Goal: Task Accomplishment & Management: Manage account settings

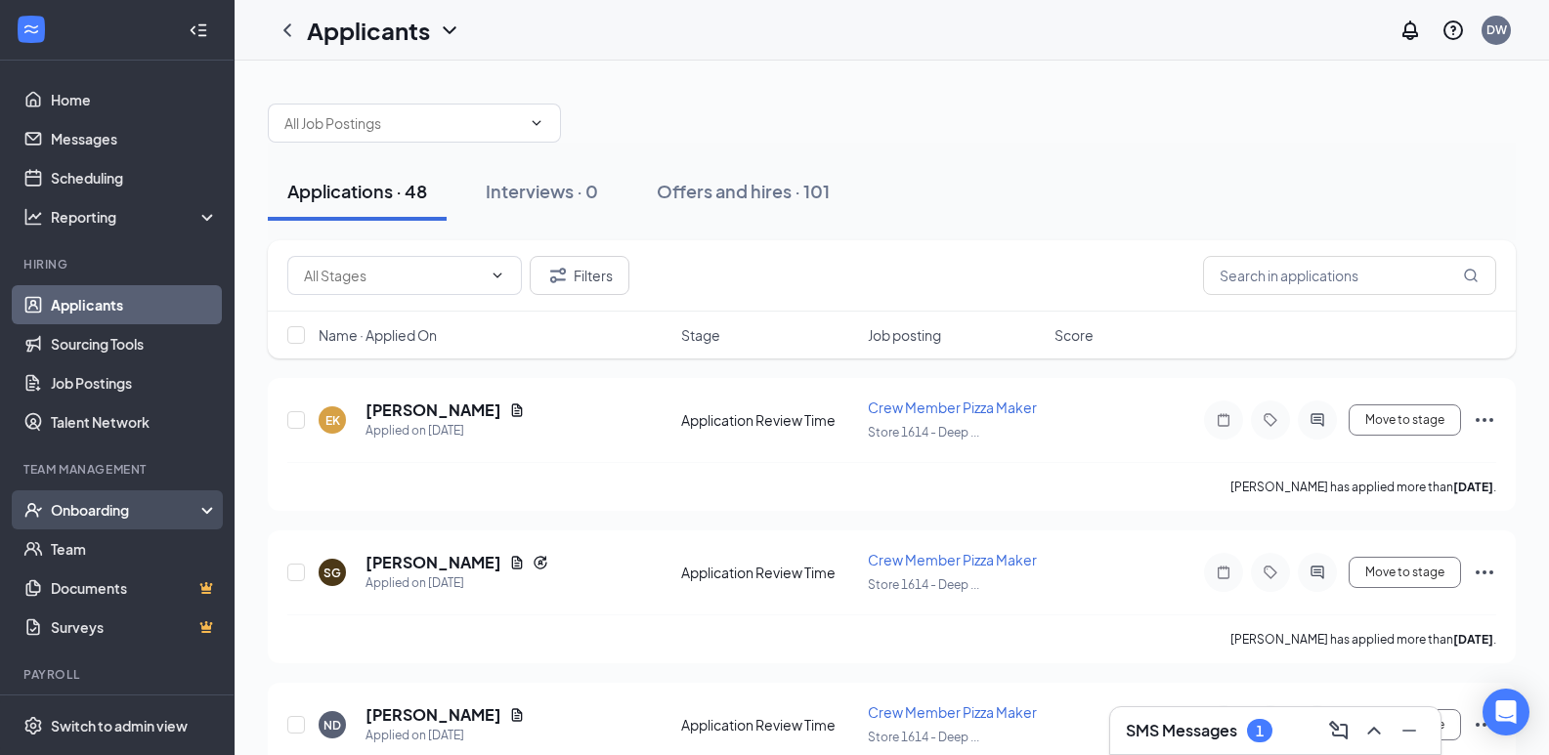
click at [111, 512] on div "Onboarding" at bounding box center [126, 510] width 150 height 20
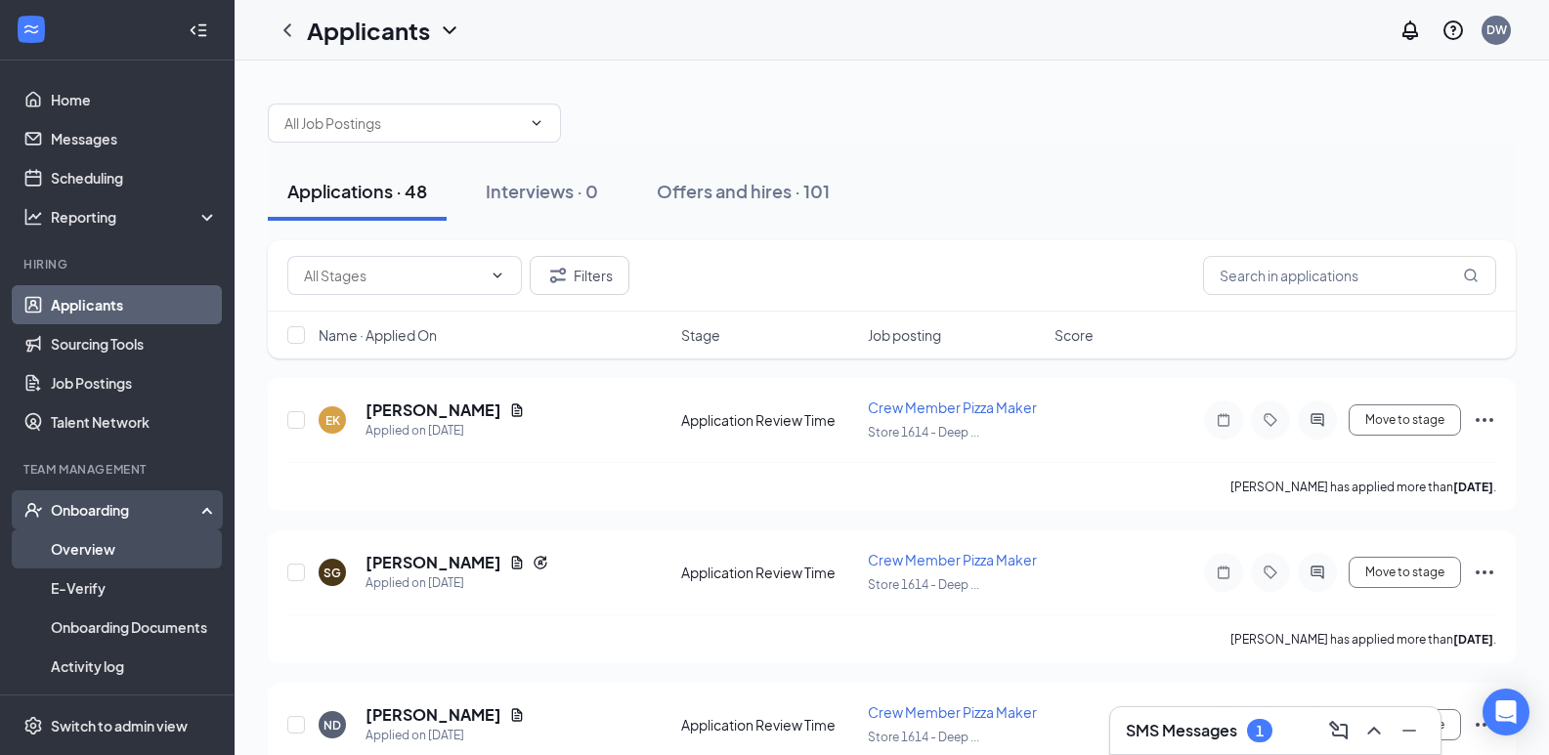
click at [95, 542] on link "Overview" at bounding box center [134, 549] width 167 height 39
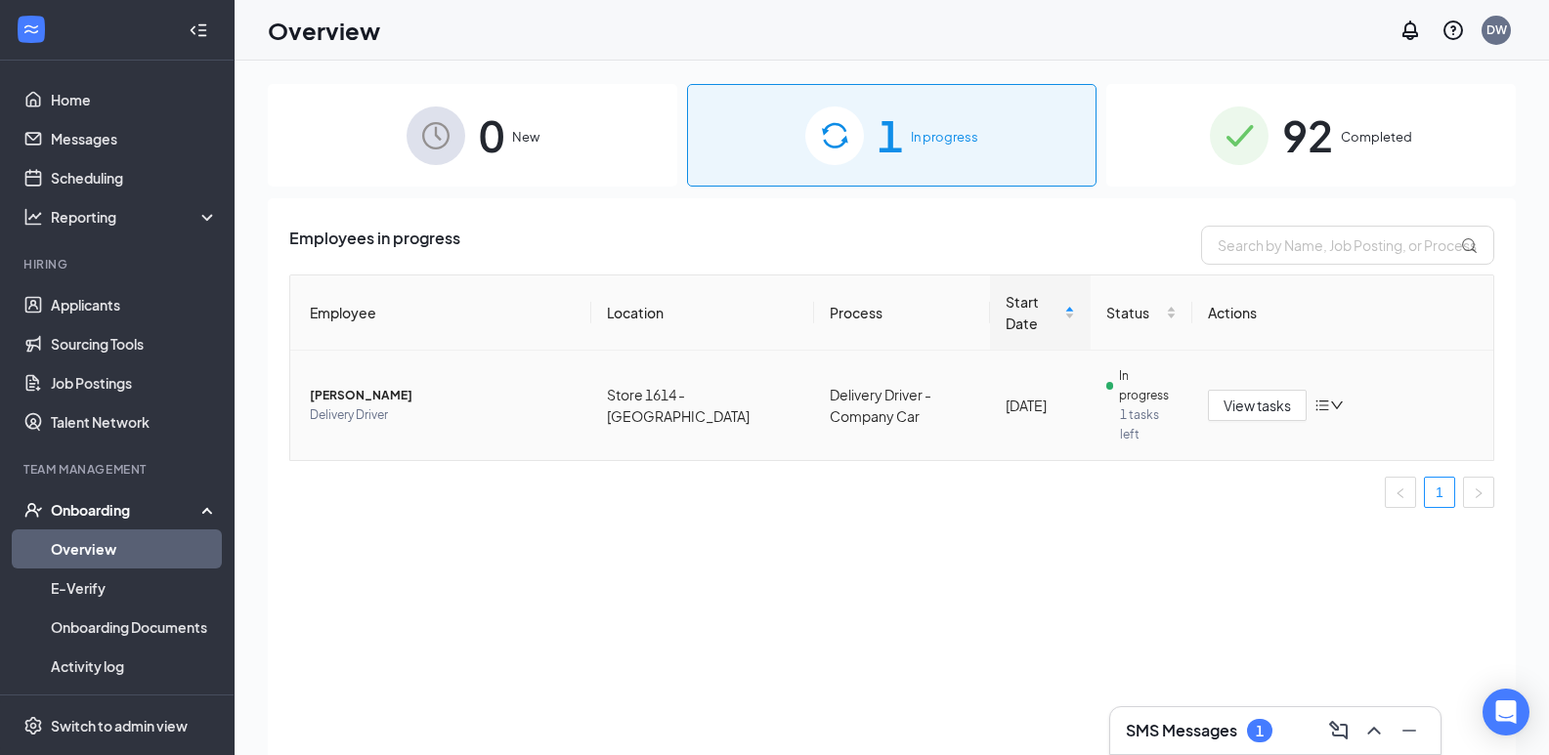
click at [1330, 401] on icon "down" at bounding box center [1337, 406] width 14 height 14
click at [1251, 395] on span "View tasks" at bounding box center [1256, 405] width 67 height 21
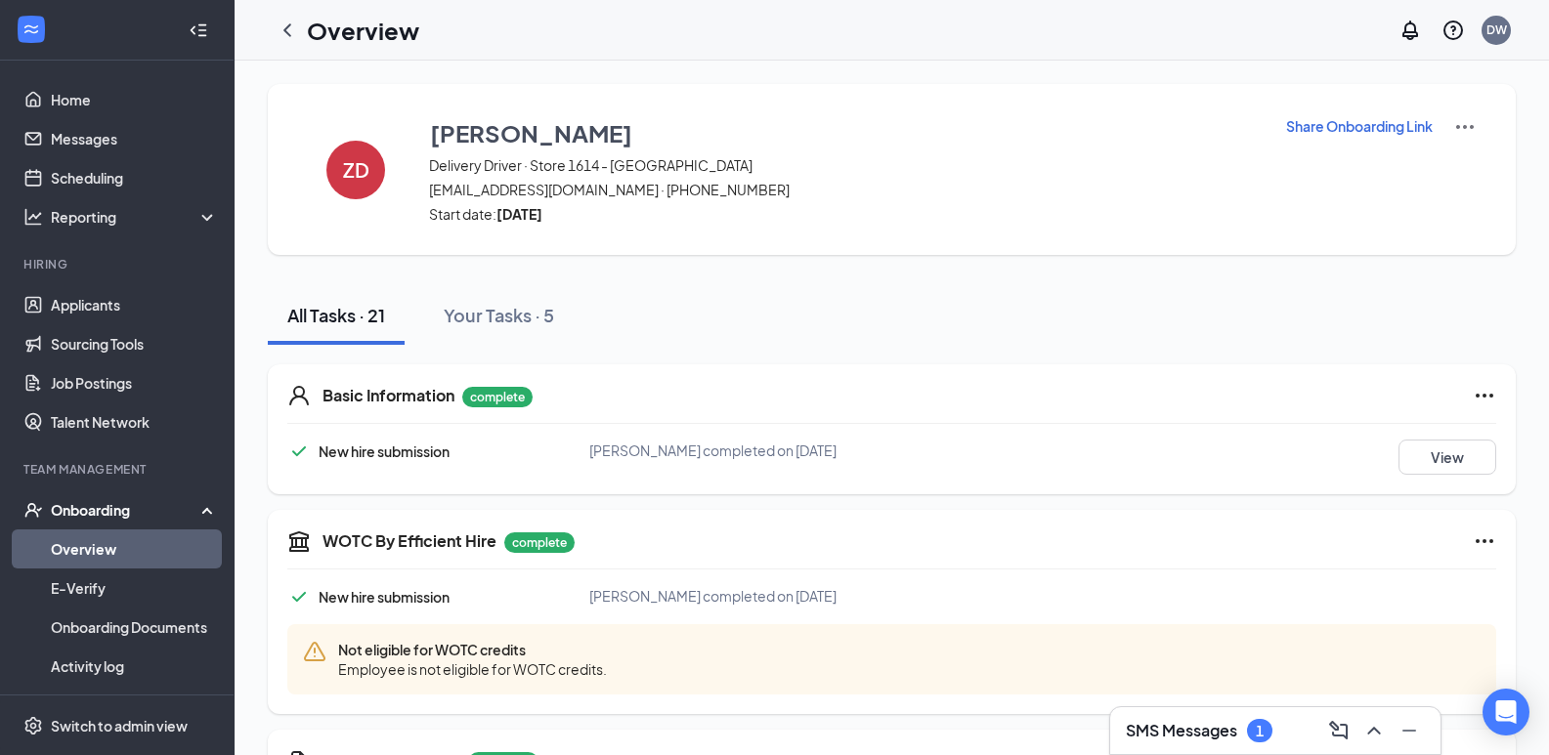
click at [1464, 125] on img at bounding box center [1464, 126] width 23 height 23
click at [1442, 169] on span "View details" at bounding box center [1465, 161] width 76 height 21
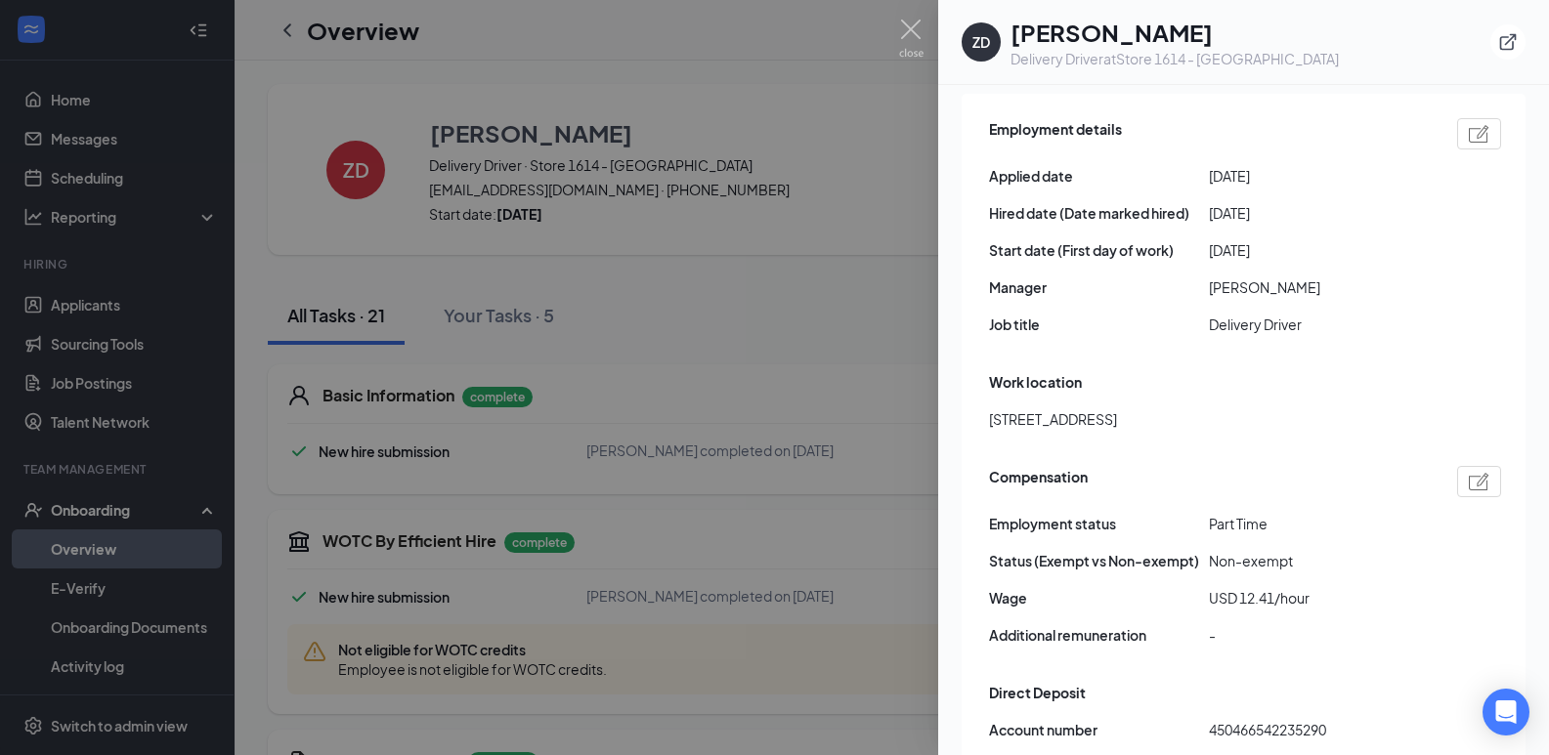
scroll to position [1075, 0]
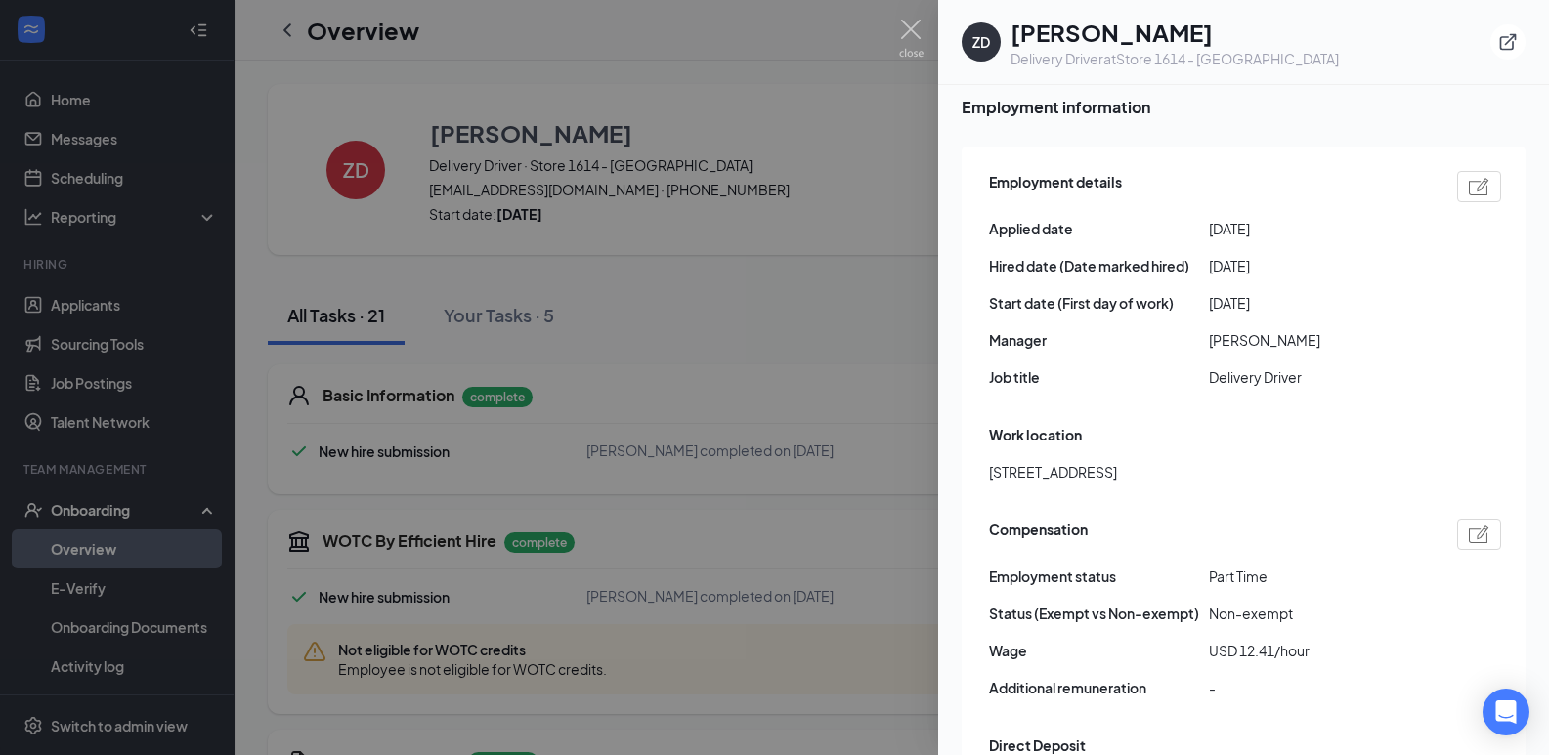
click at [1470, 178] on img at bounding box center [1479, 187] width 21 height 18
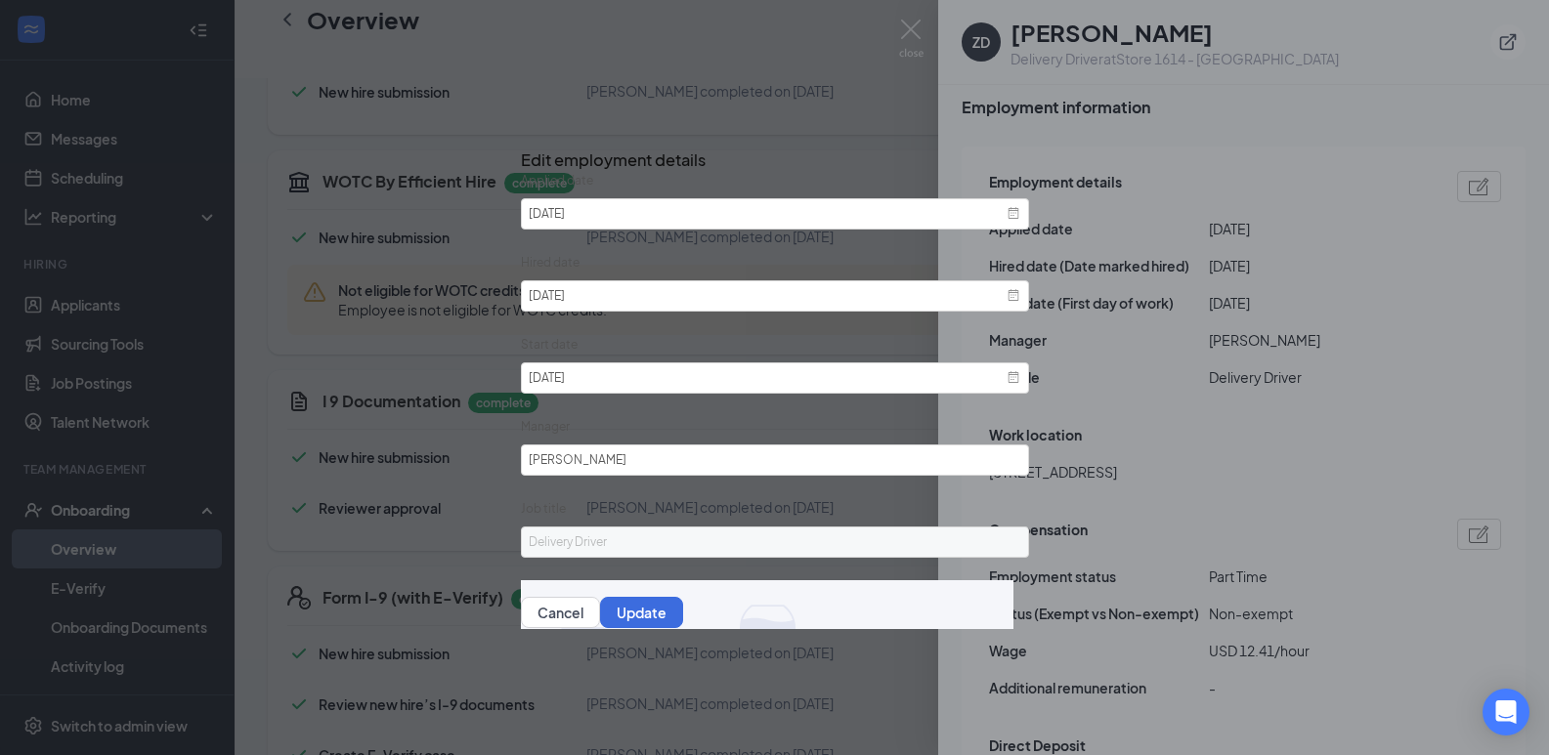
scroll to position [391, 0]
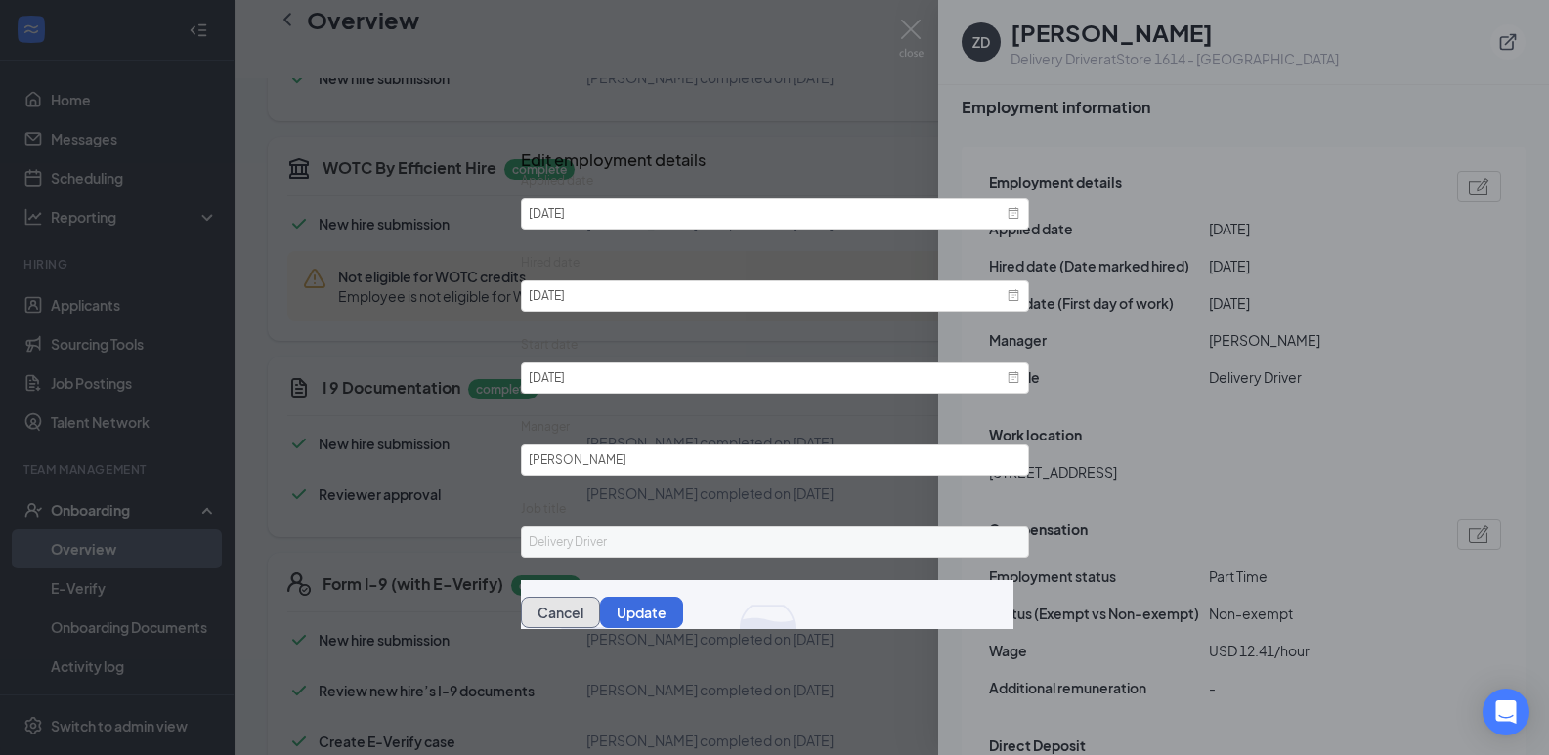
click at [600, 612] on button "Cancel" at bounding box center [560, 612] width 79 height 31
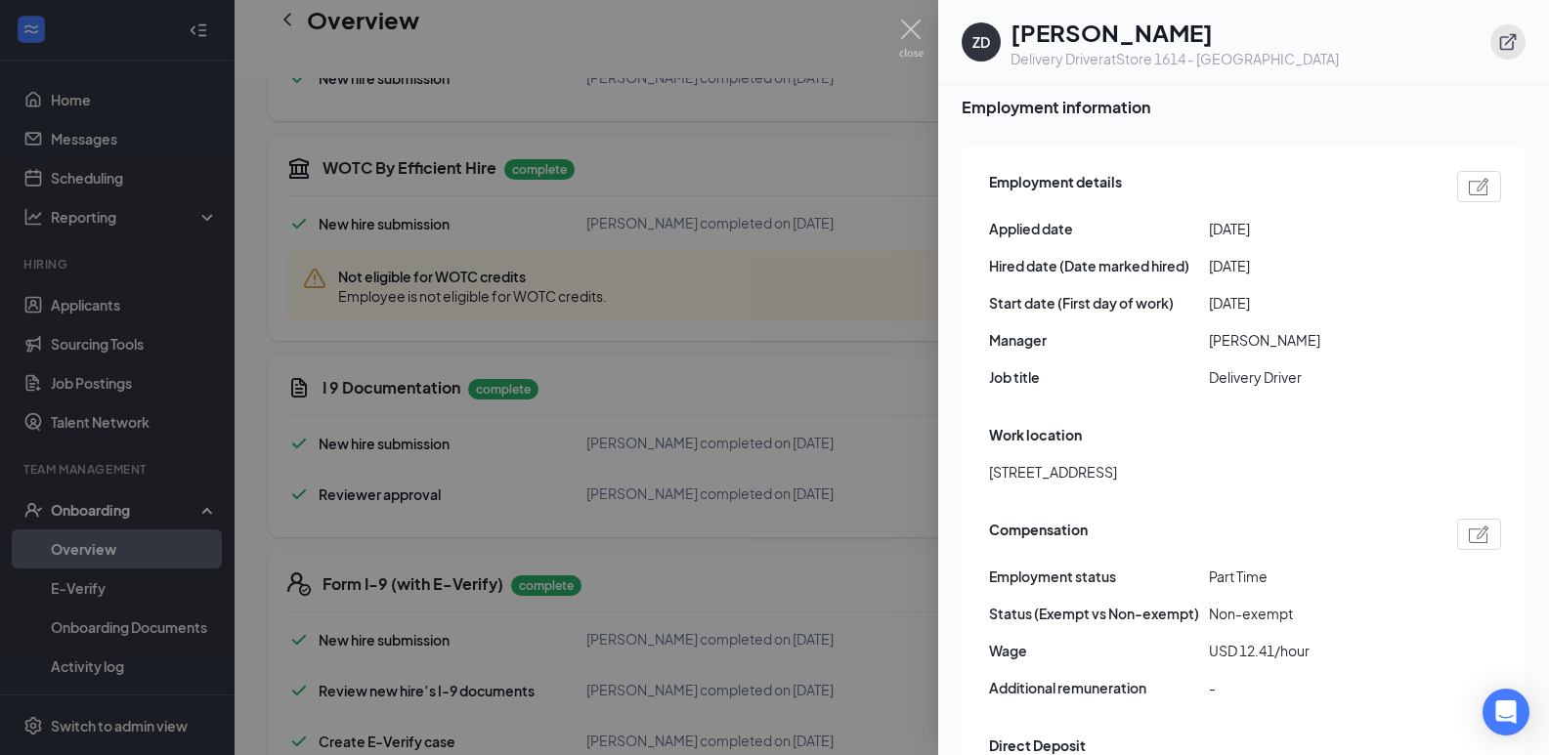
click at [1511, 42] on icon "ExternalLink" at bounding box center [1508, 42] width 20 height 20
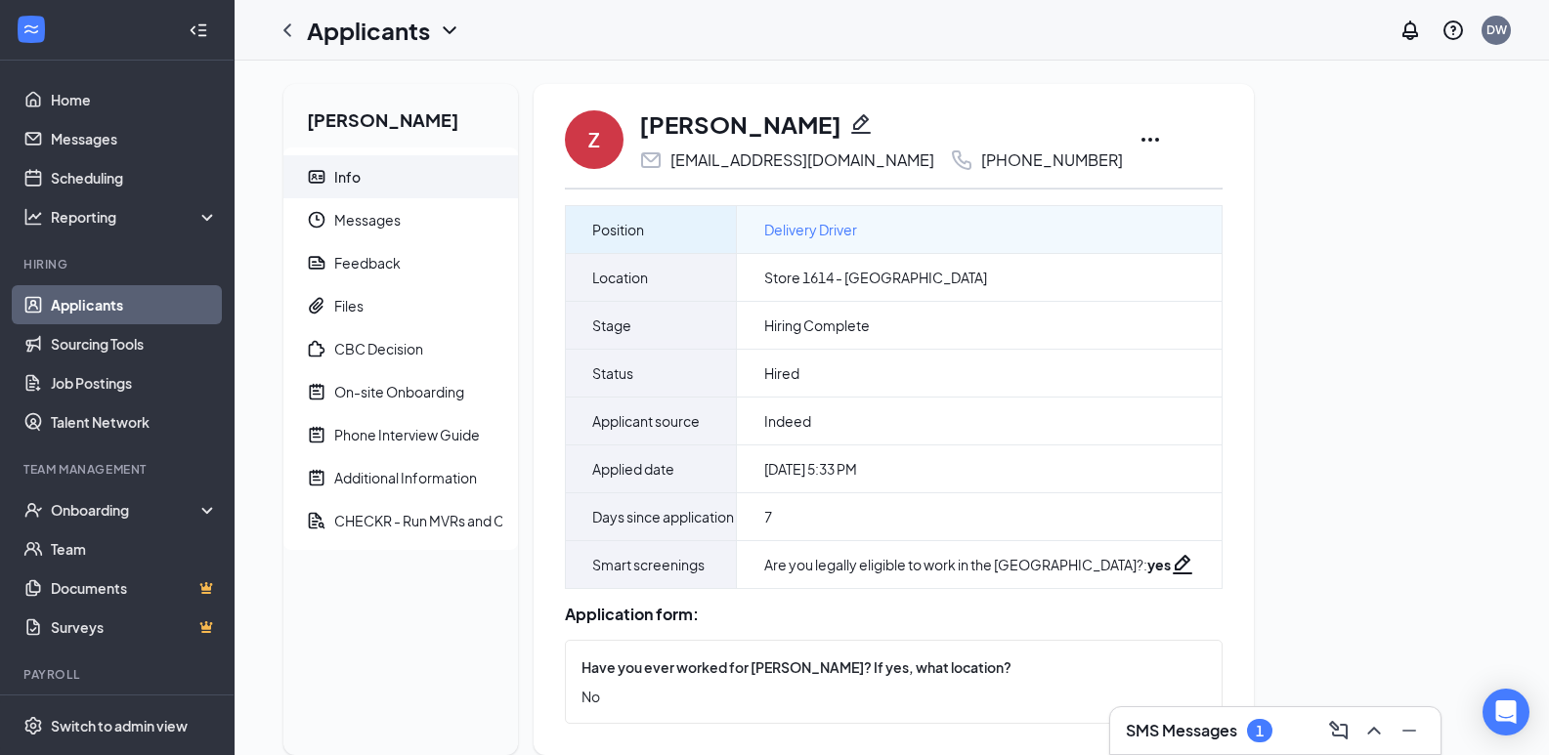
click at [874, 221] on div "Delivery Driver" at bounding box center [979, 229] width 485 height 47
drag, startPoint x: 867, startPoint y: 226, endPoint x: 835, endPoint y: 227, distance: 31.3
click at [835, 227] on span "Delivery Driver" at bounding box center [810, 229] width 93 height 21
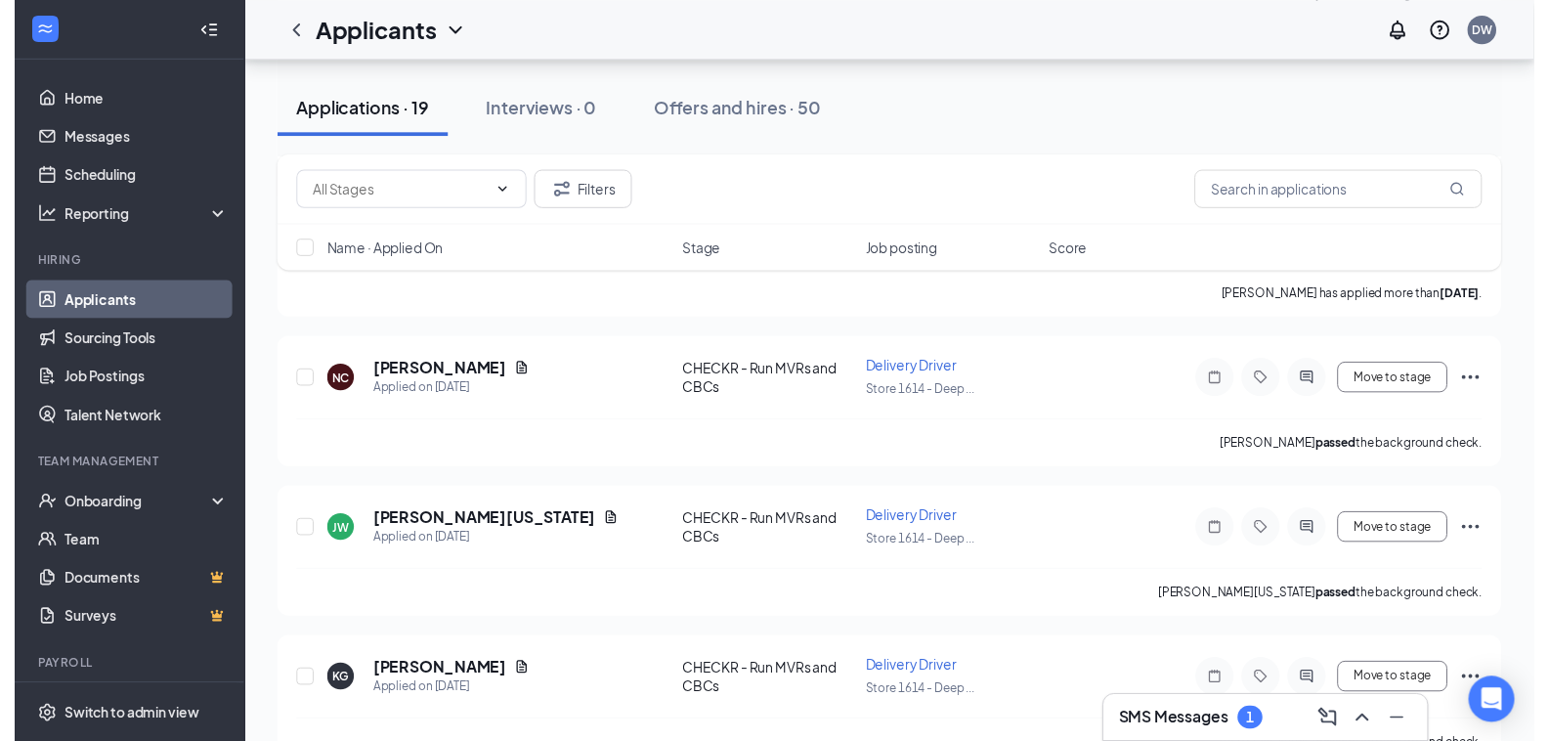
scroll to position [1173, 0]
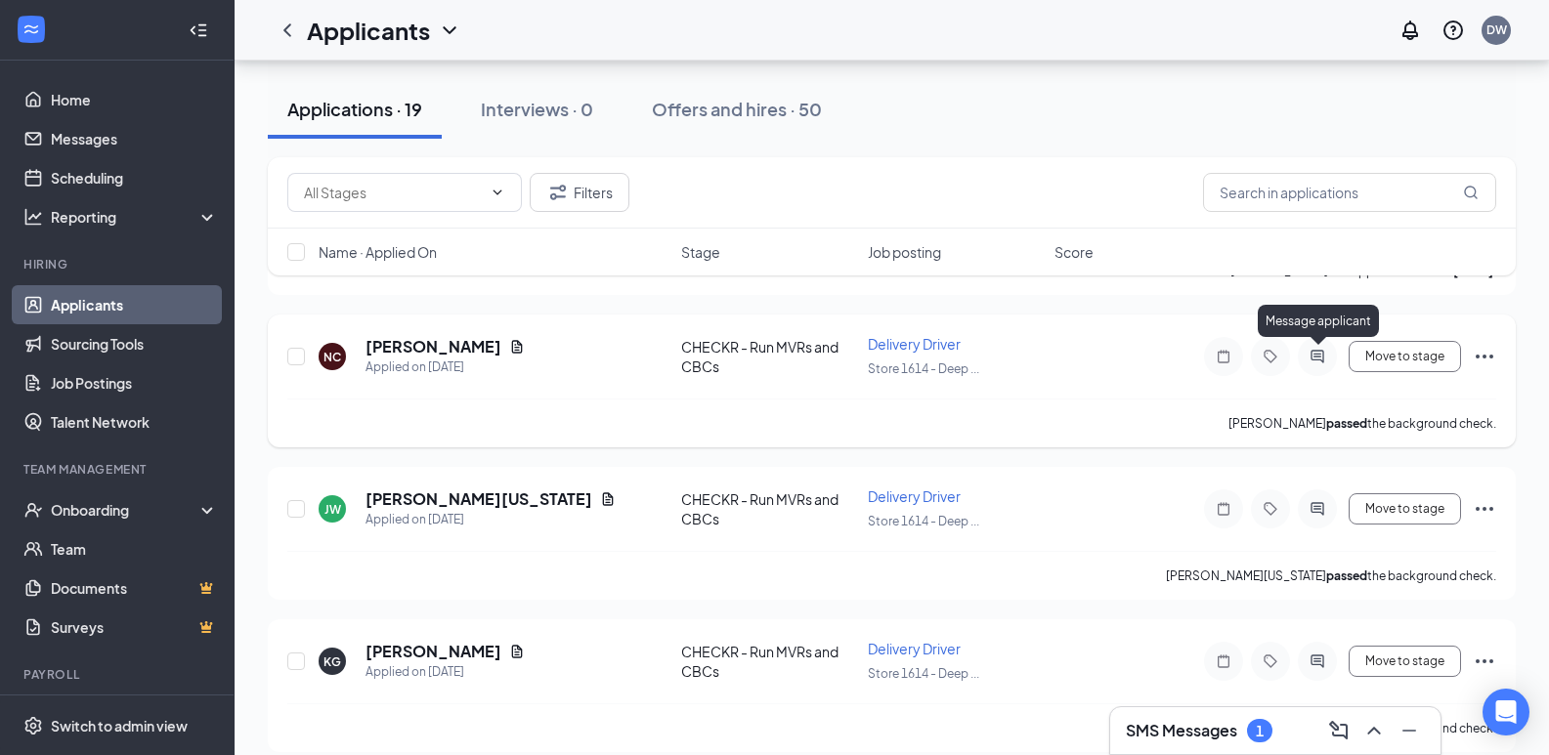
click at [1320, 359] on icon "ActiveChat" at bounding box center [1316, 357] width 23 height 16
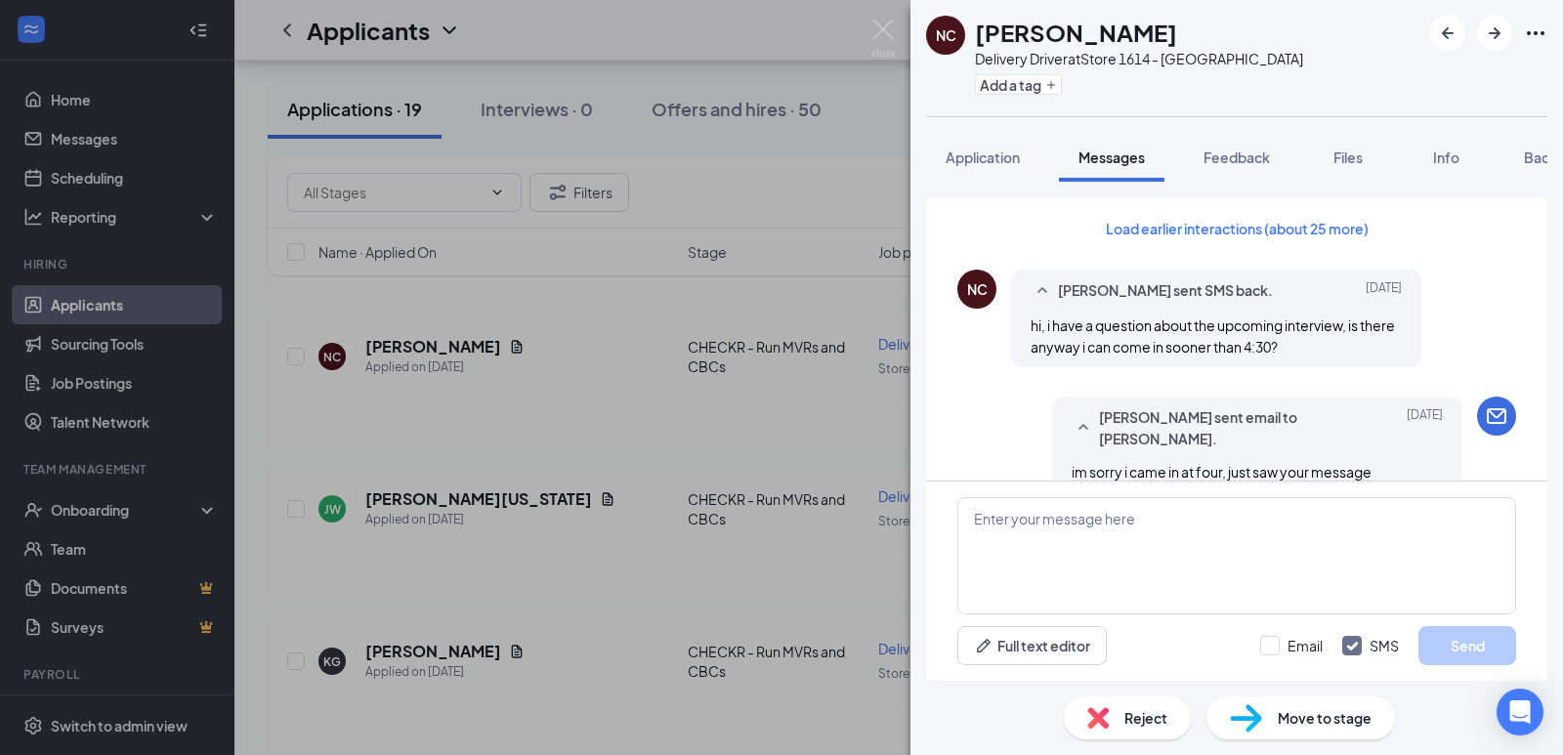
click at [637, 408] on div "NC Nia Chaplin Delivery Driver at Store 1614 - Deep Creek Add a tag Application…" at bounding box center [781, 377] width 1563 height 755
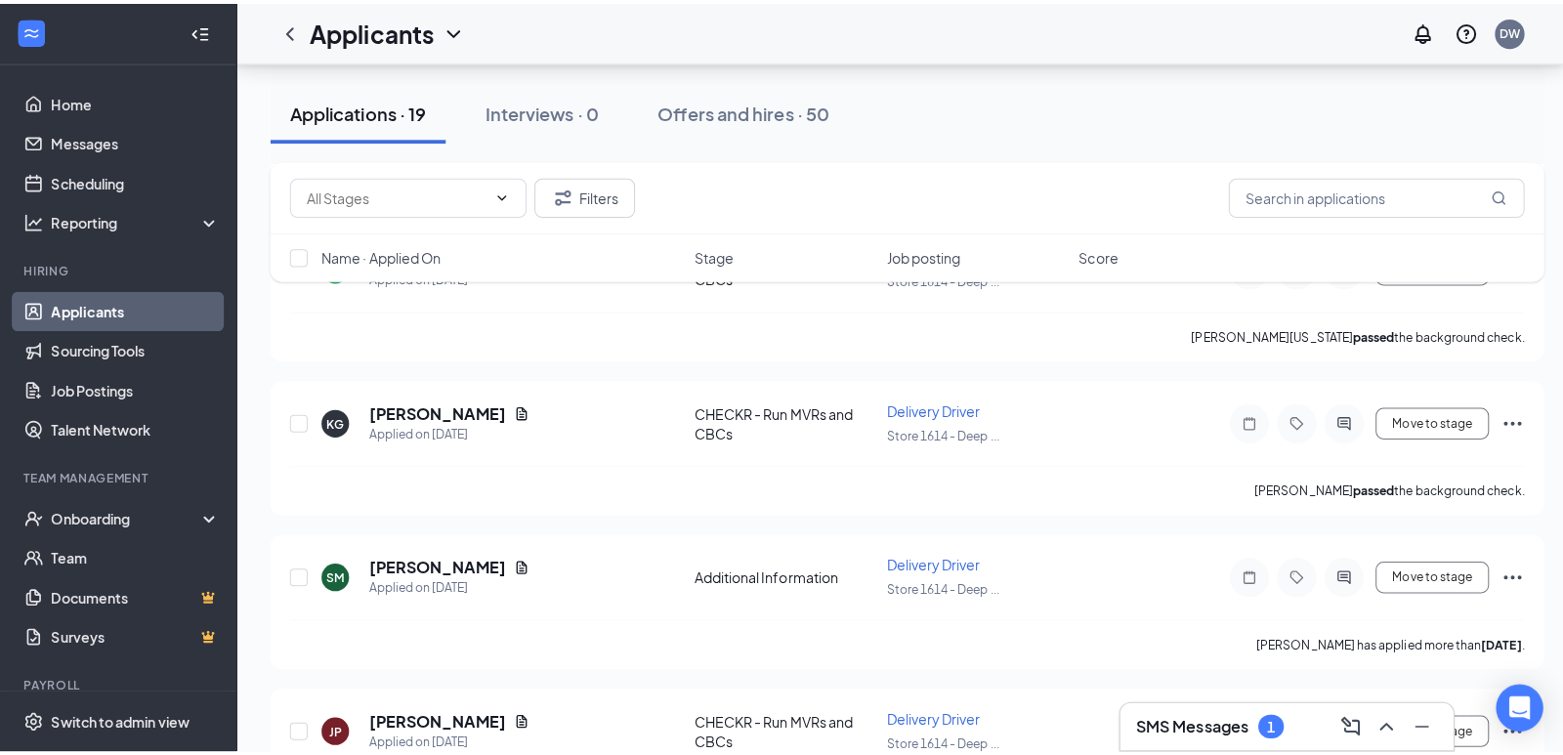
scroll to position [1466, 0]
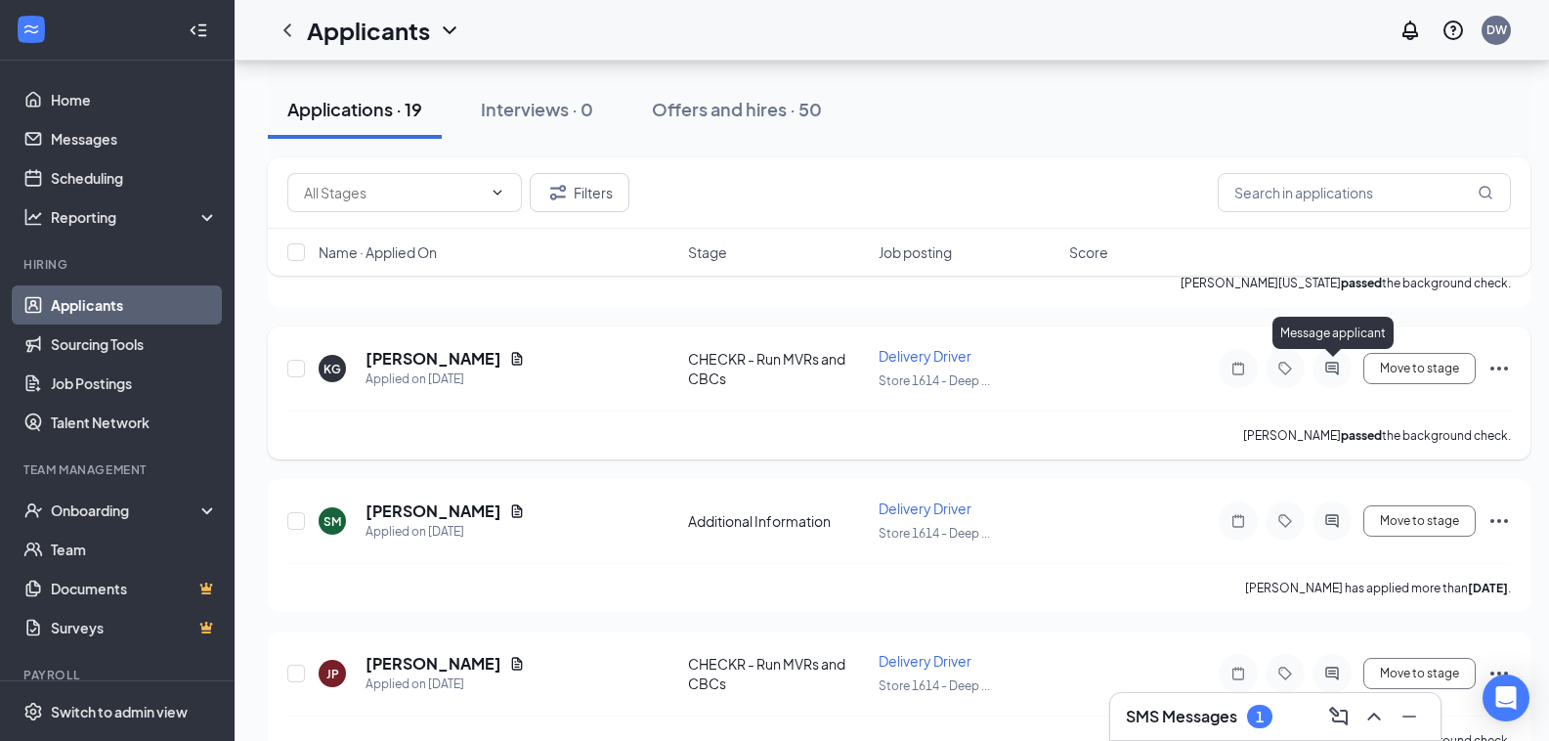
click at [1333, 371] on icon "ActiveChat" at bounding box center [1331, 369] width 23 height 16
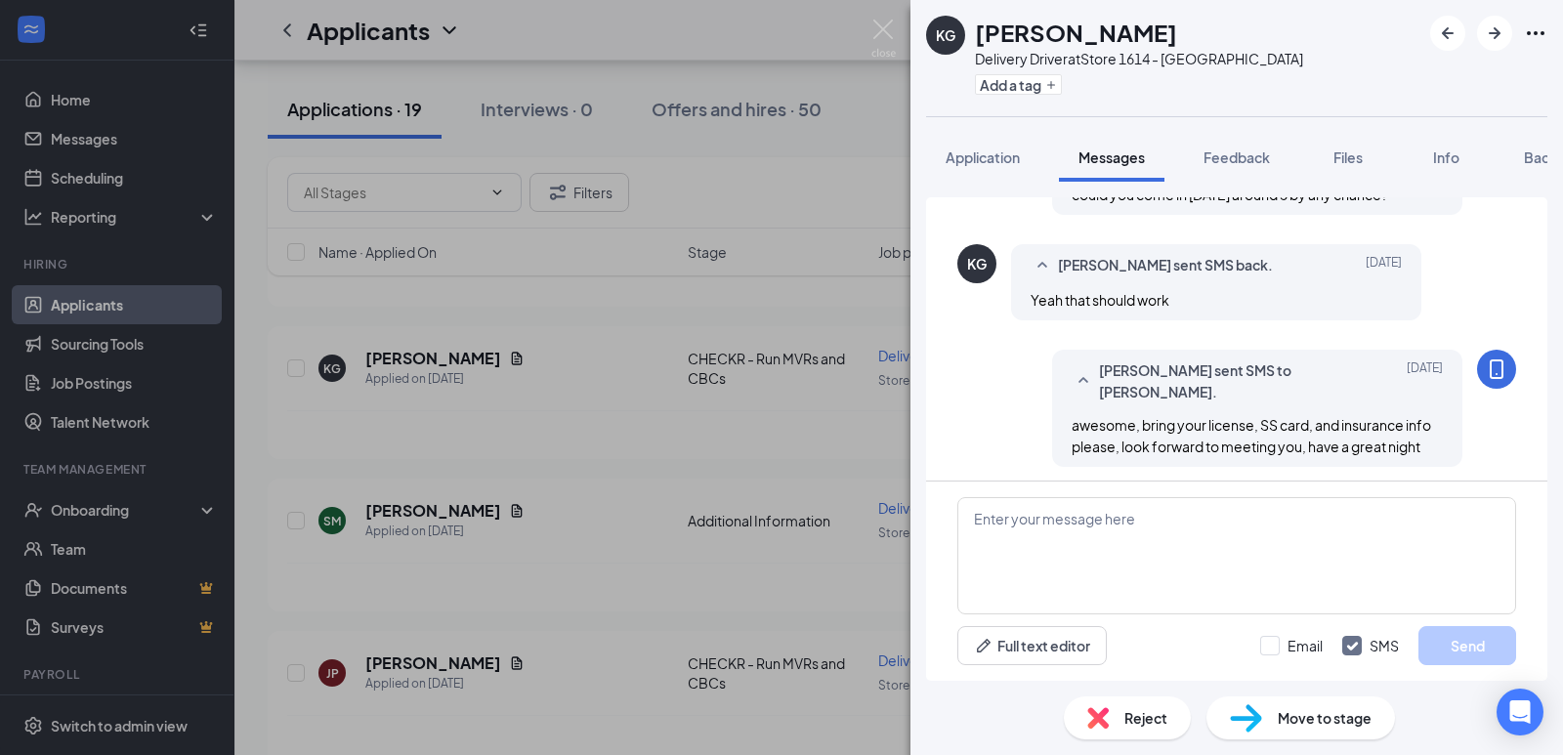
scroll to position [719, 0]
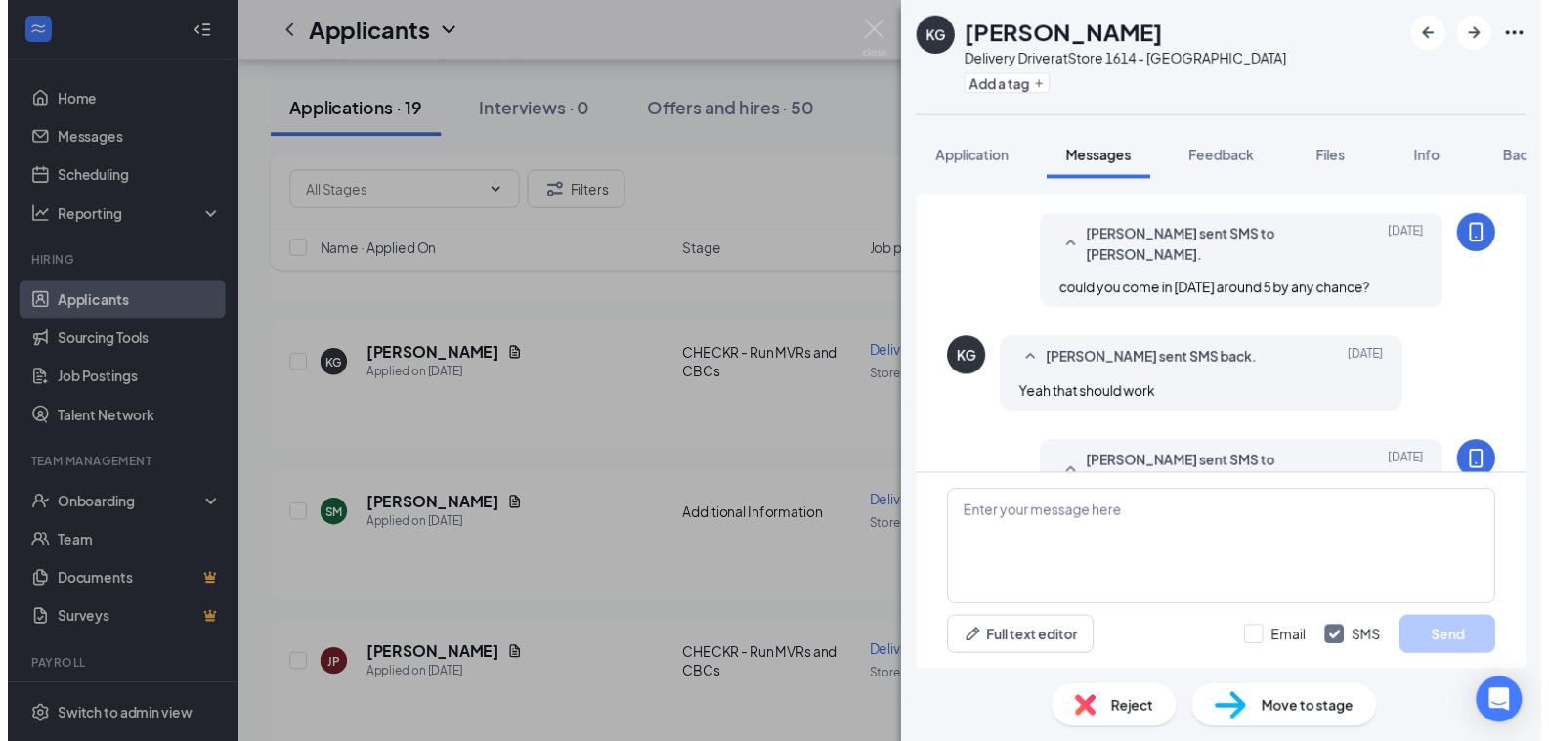
scroll to position [621, 0]
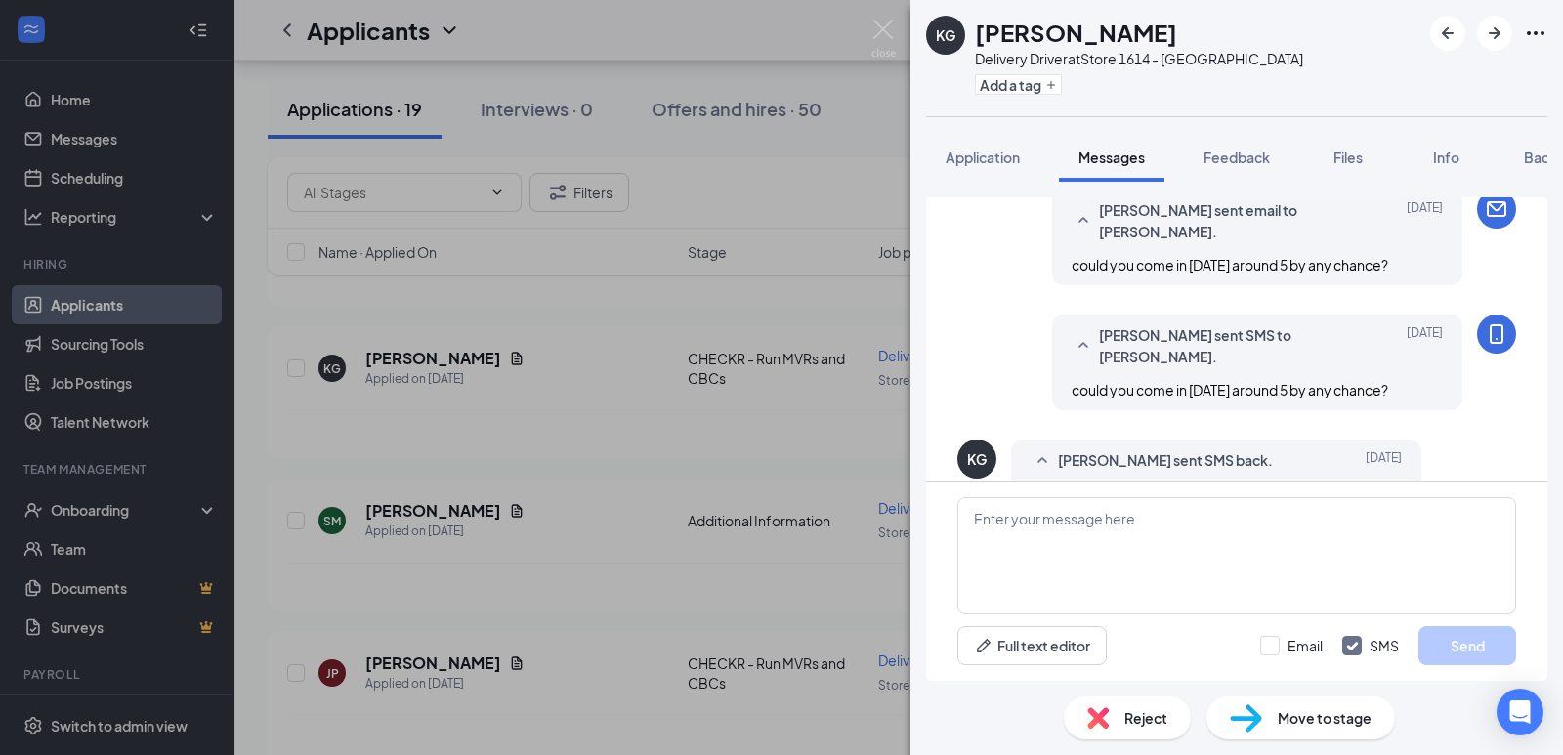
click at [626, 448] on div "KG Kendra Gup Delivery Driver at Store 1614 - Deep Creek Add a tag Application …" at bounding box center [781, 377] width 1563 height 755
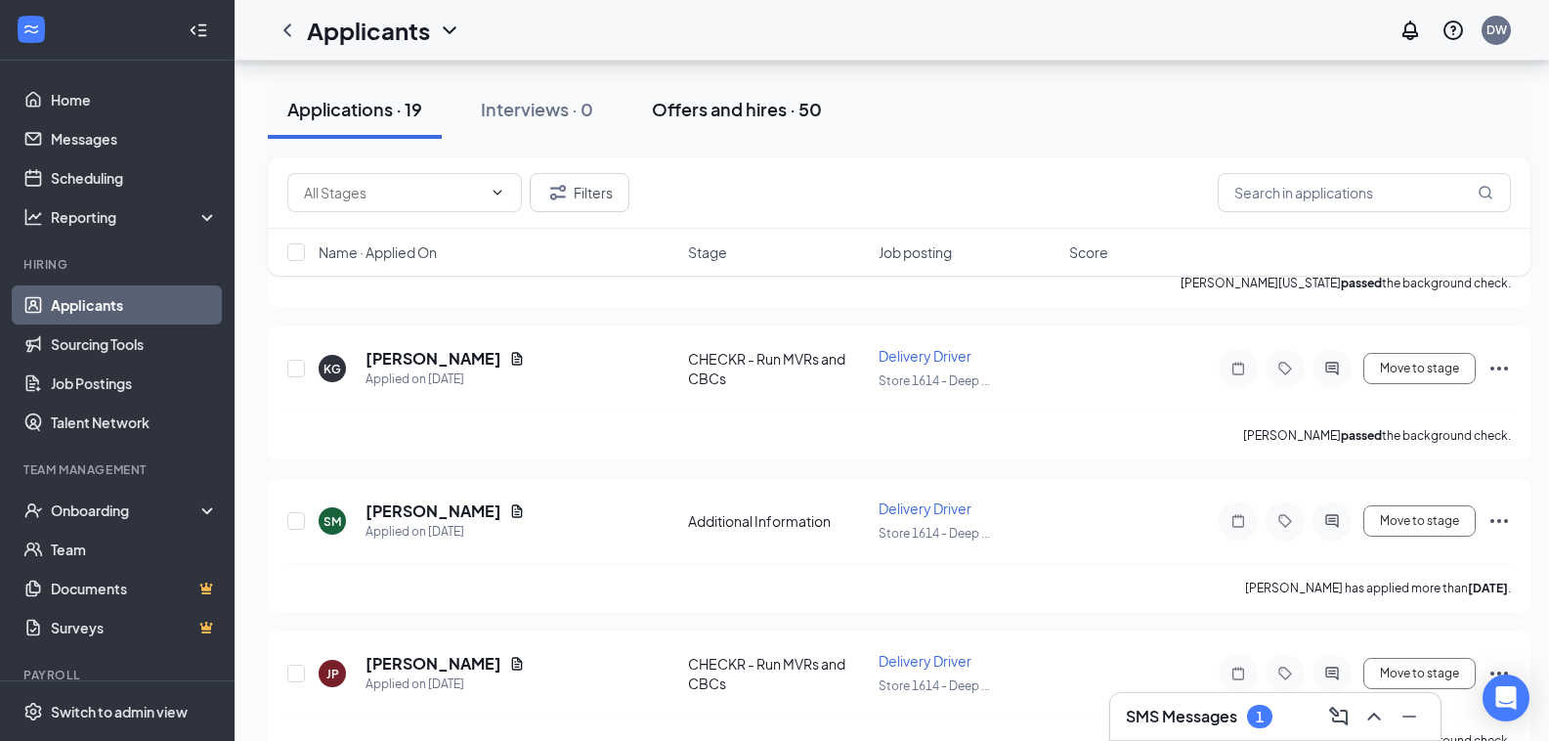
click at [703, 108] on div "Offers and hires · 50" at bounding box center [737, 109] width 170 height 24
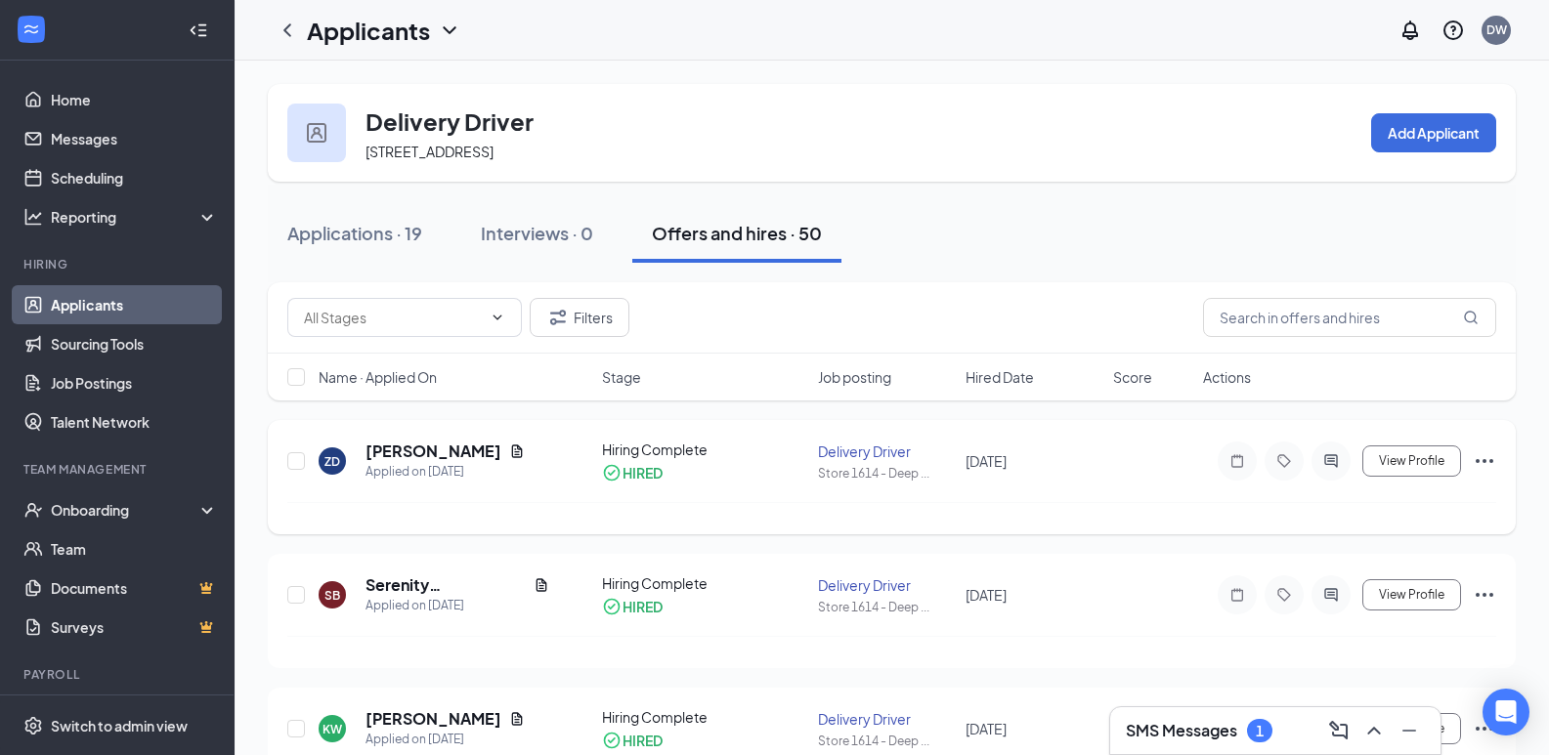
click at [875, 451] on div "Delivery Driver" at bounding box center [886, 452] width 136 height 20
click at [1480, 458] on icon "Ellipses" at bounding box center [1483, 460] width 23 height 23
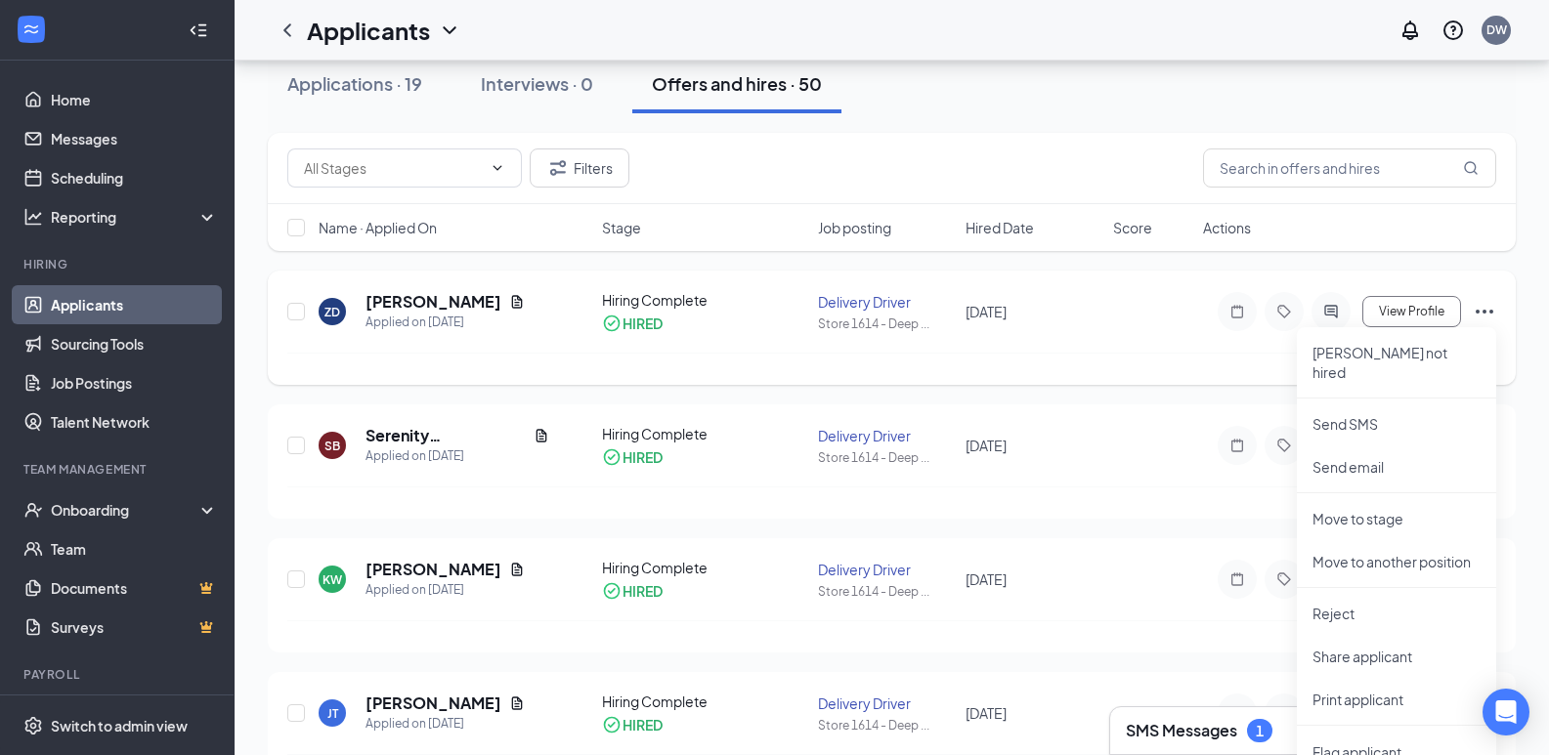
scroll to position [195, 0]
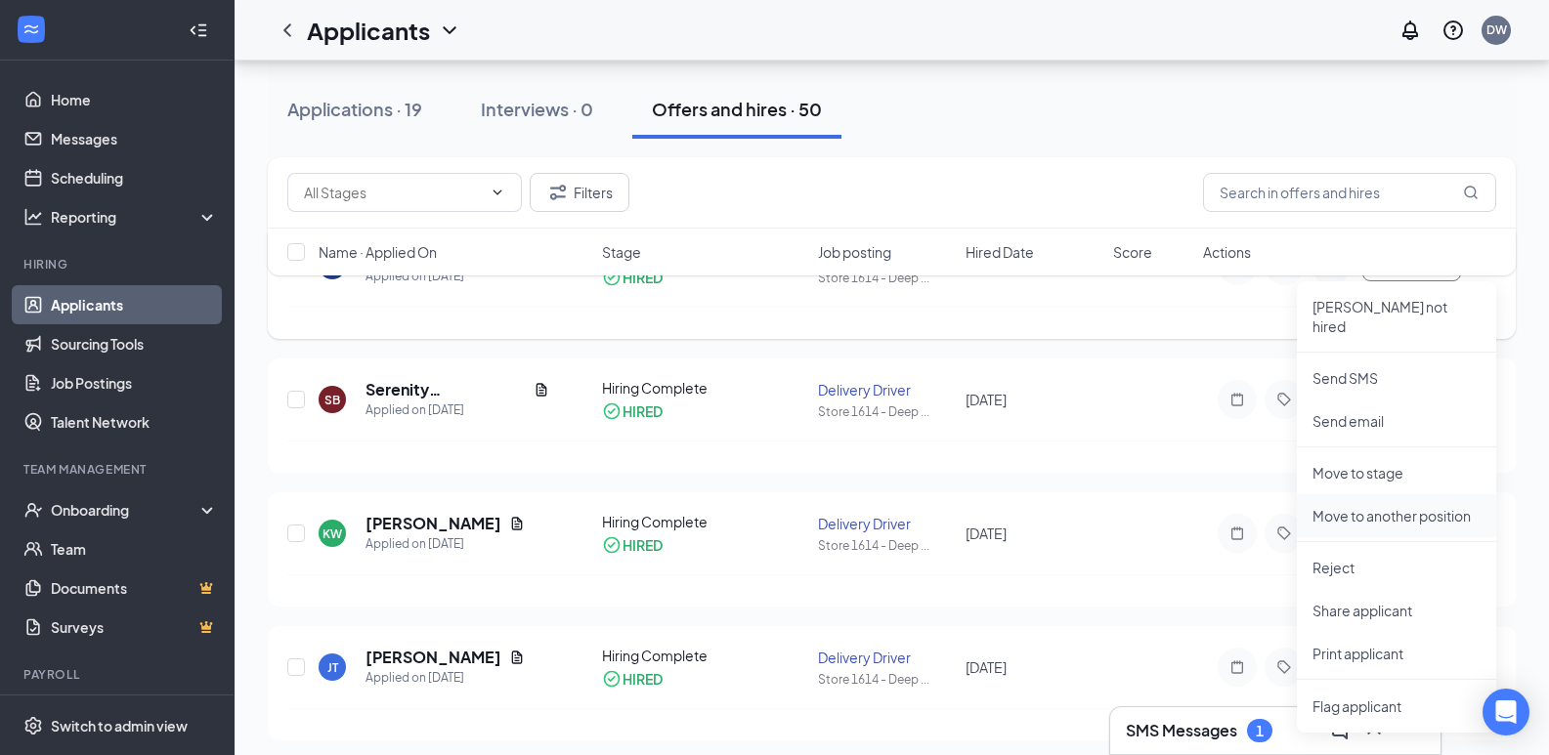
click at [1321, 506] on p "Move to another position" at bounding box center [1396, 516] width 168 height 20
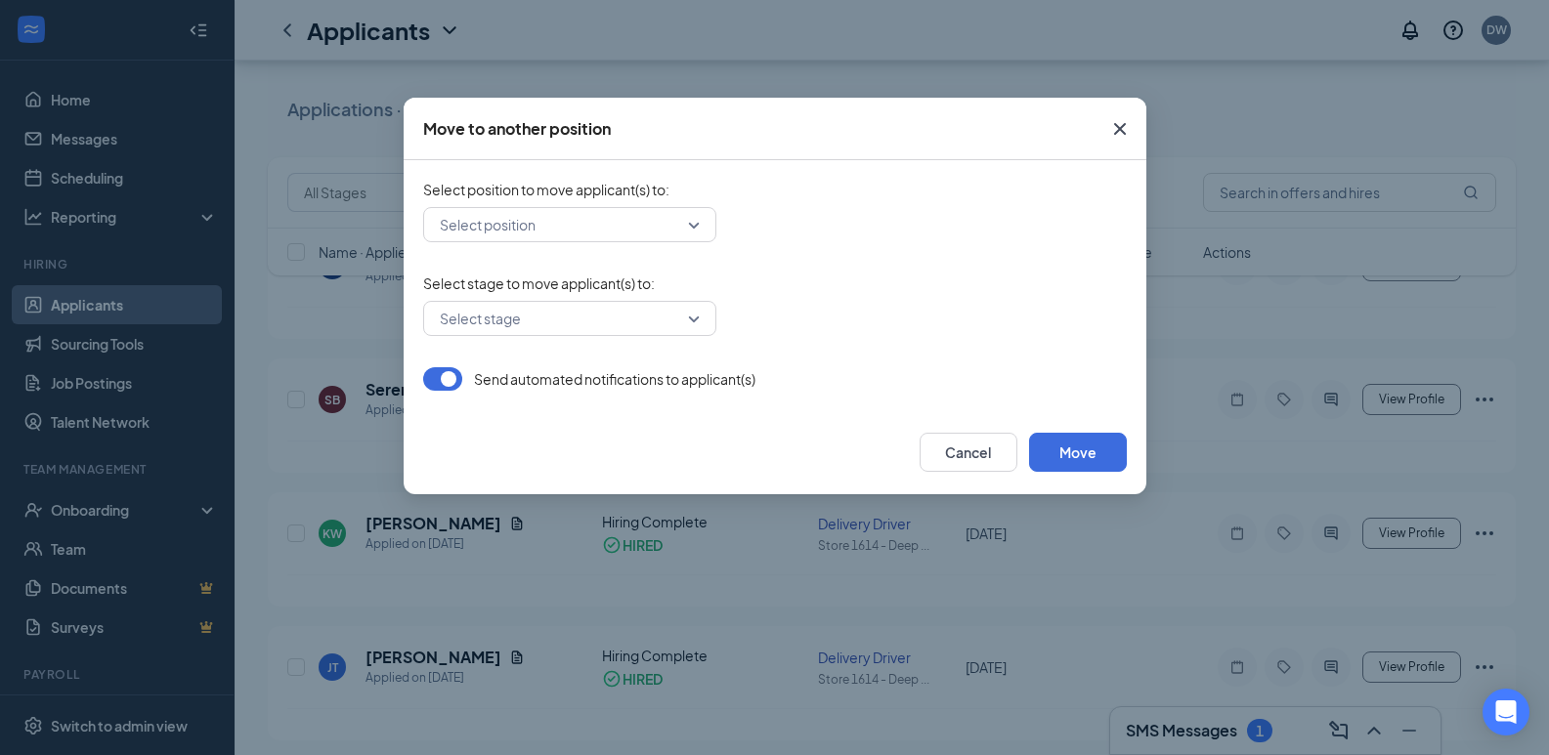
click at [694, 228] on div "Select position" at bounding box center [569, 224] width 293 height 35
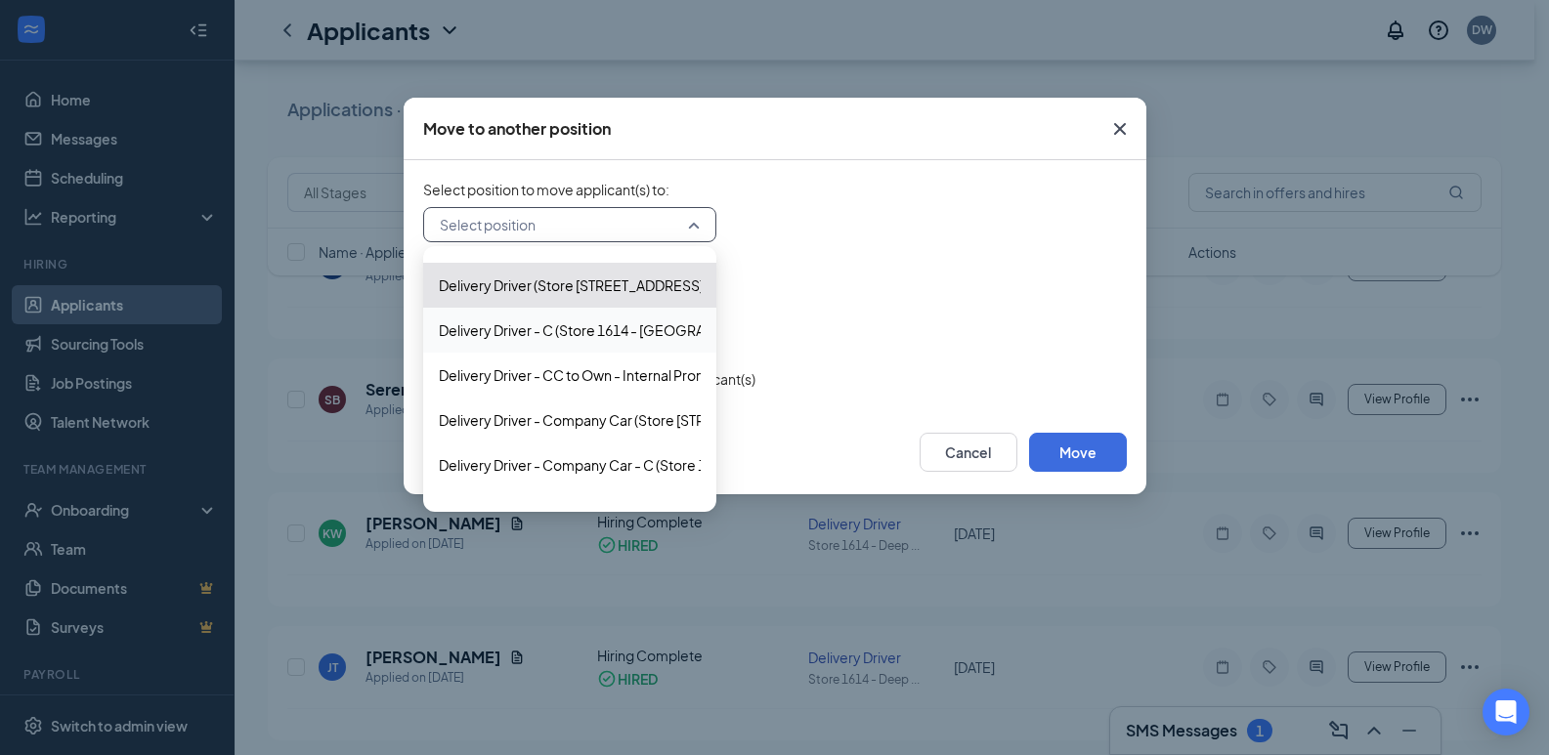
scroll to position [109, 0]
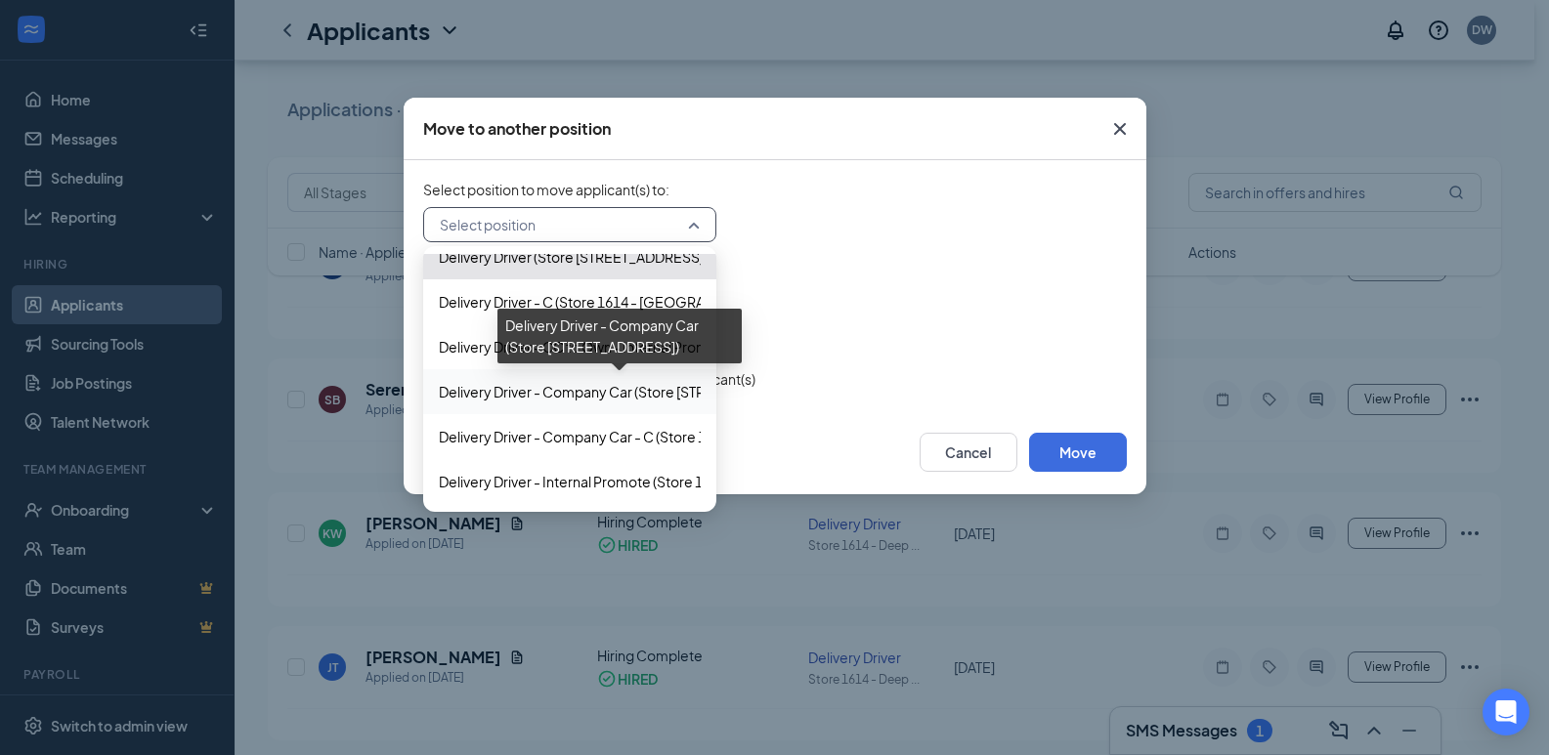
click at [498, 386] on span "Delivery Driver - Company Car (Store 1614 - Deep Creek)" at bounding box center [623, 391] width 369 height 21
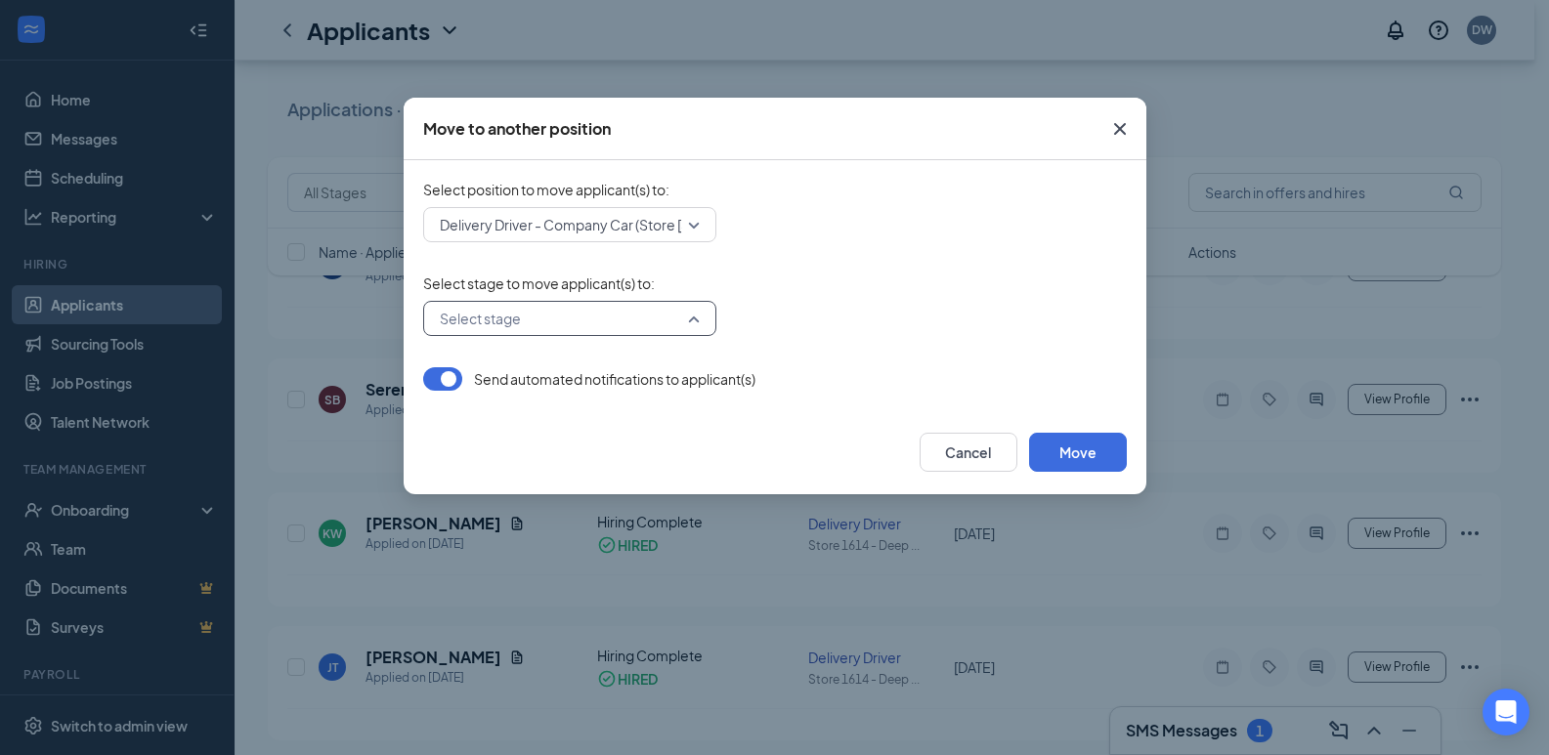
click at [687, 318] on input "search" at bounding box center [563, 318] width 256 height 33
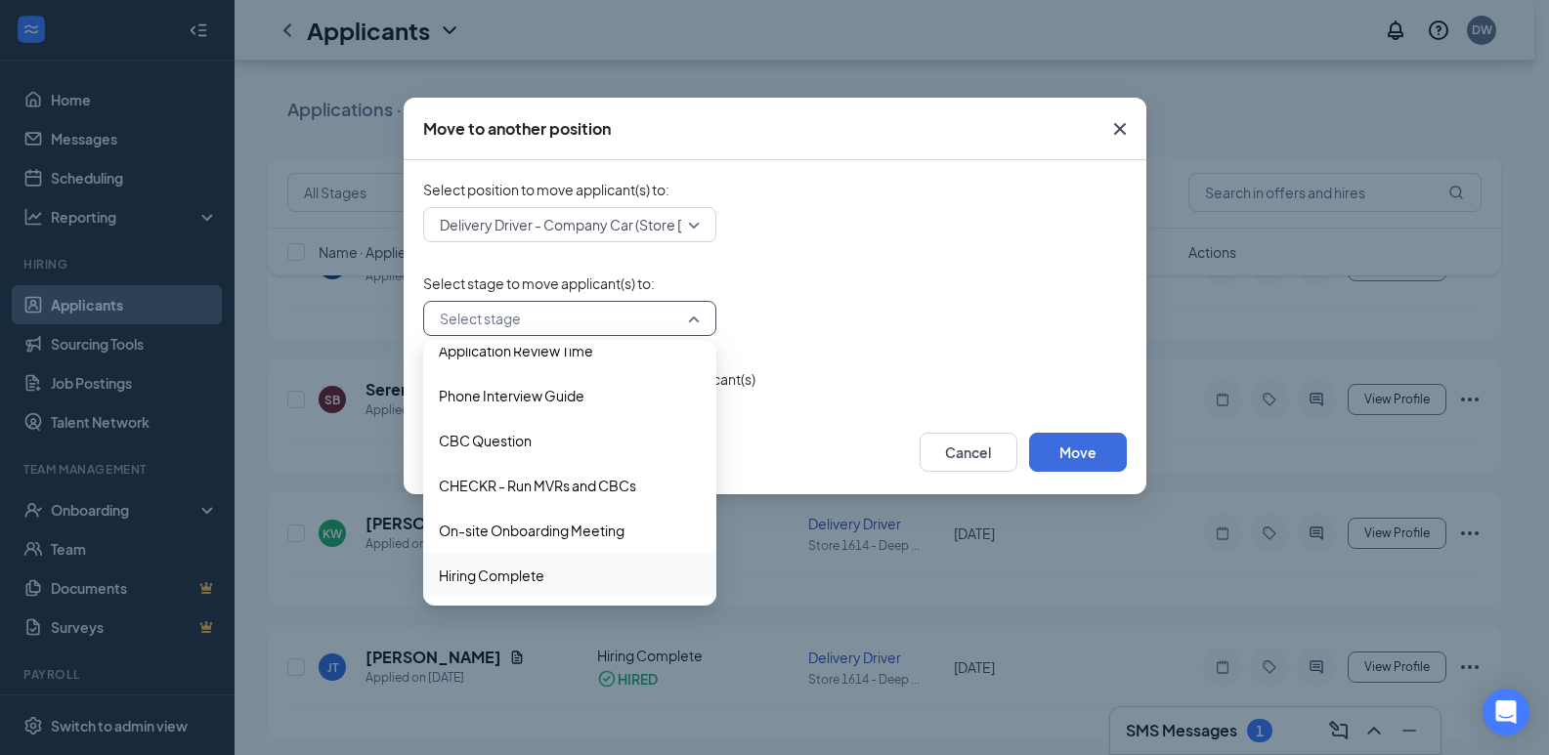
click at [490, 572] on span "Hiring Complete" at bounding box center [492, 575] width 106 height 21
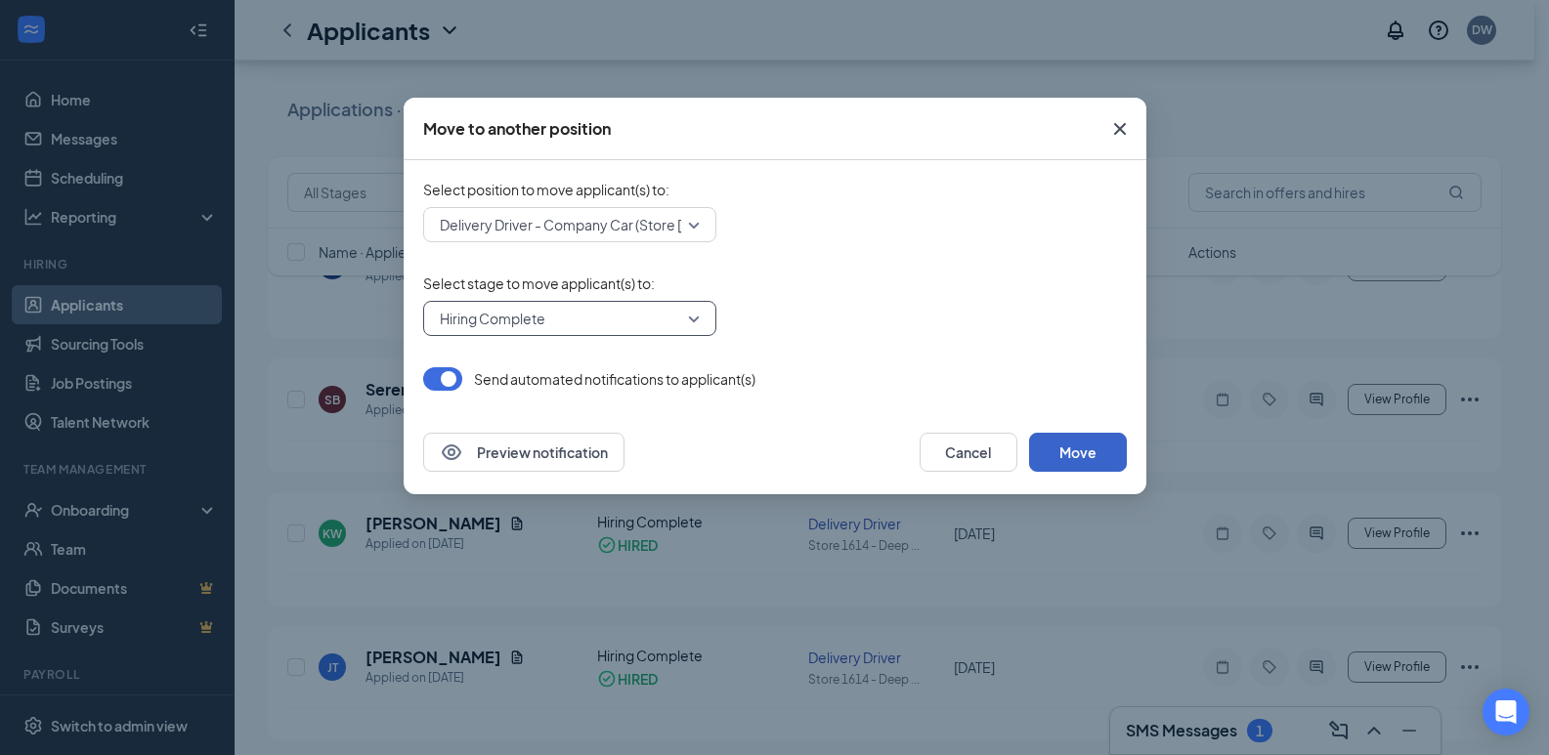
click at [1078, 450] on button "Move" at bounding box center [1078, 452] width 98 height 39
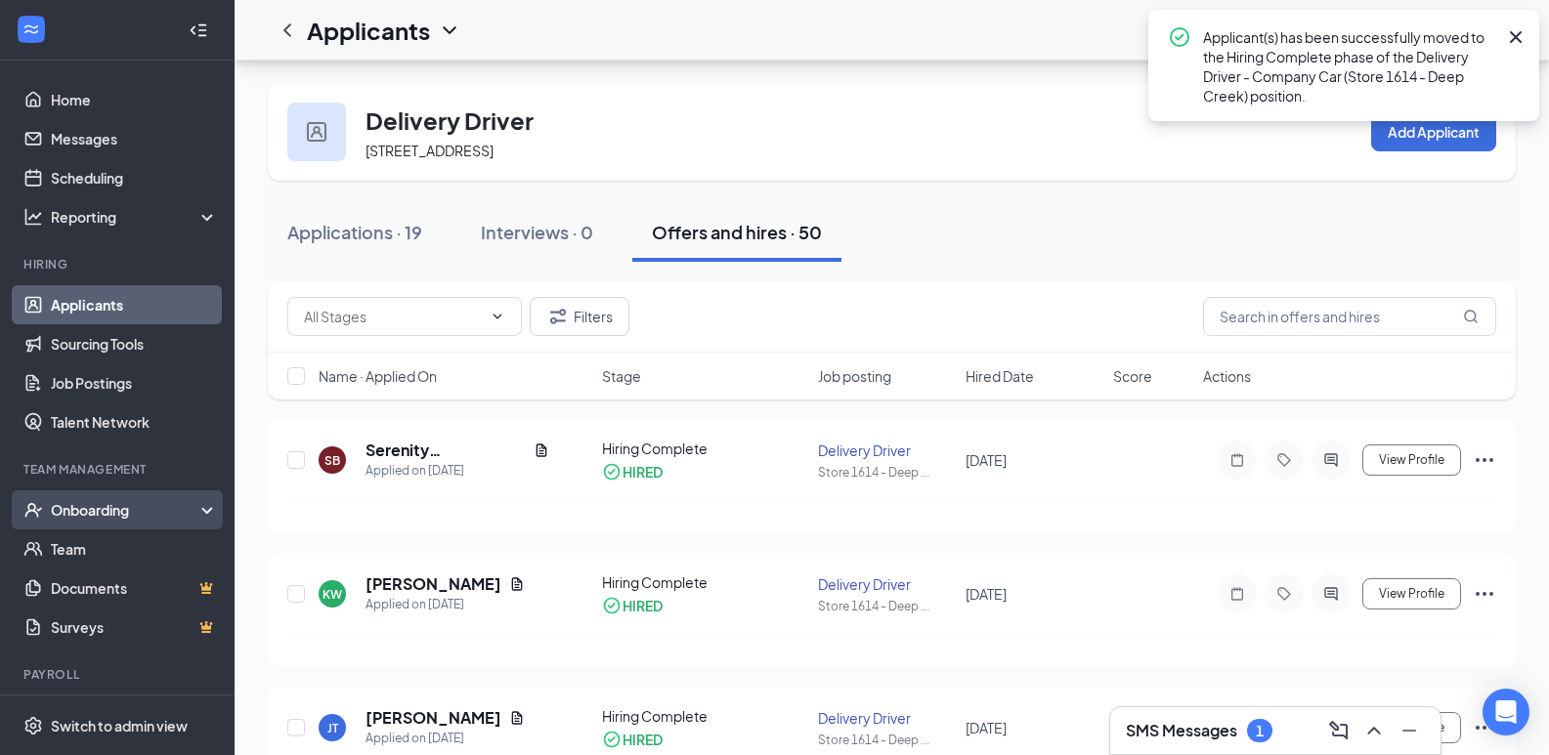
scroll to position [0, 0]
click at [88, 508] on div "Onboarding" at bounding box center [126, 510] width 150 height 20
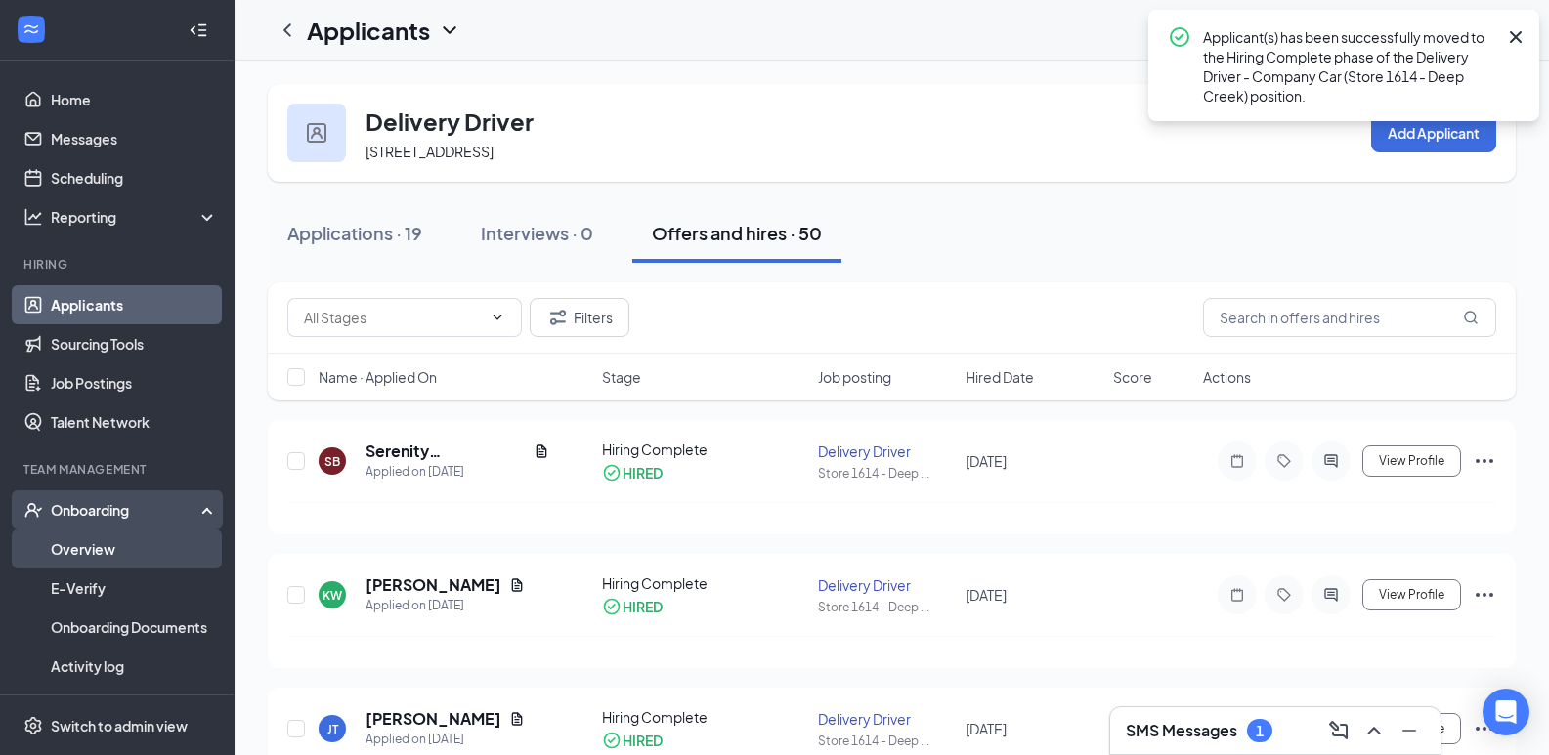
click at [78, 544] on link "Overview" at bounding box center [134, 549] width 167 height 39
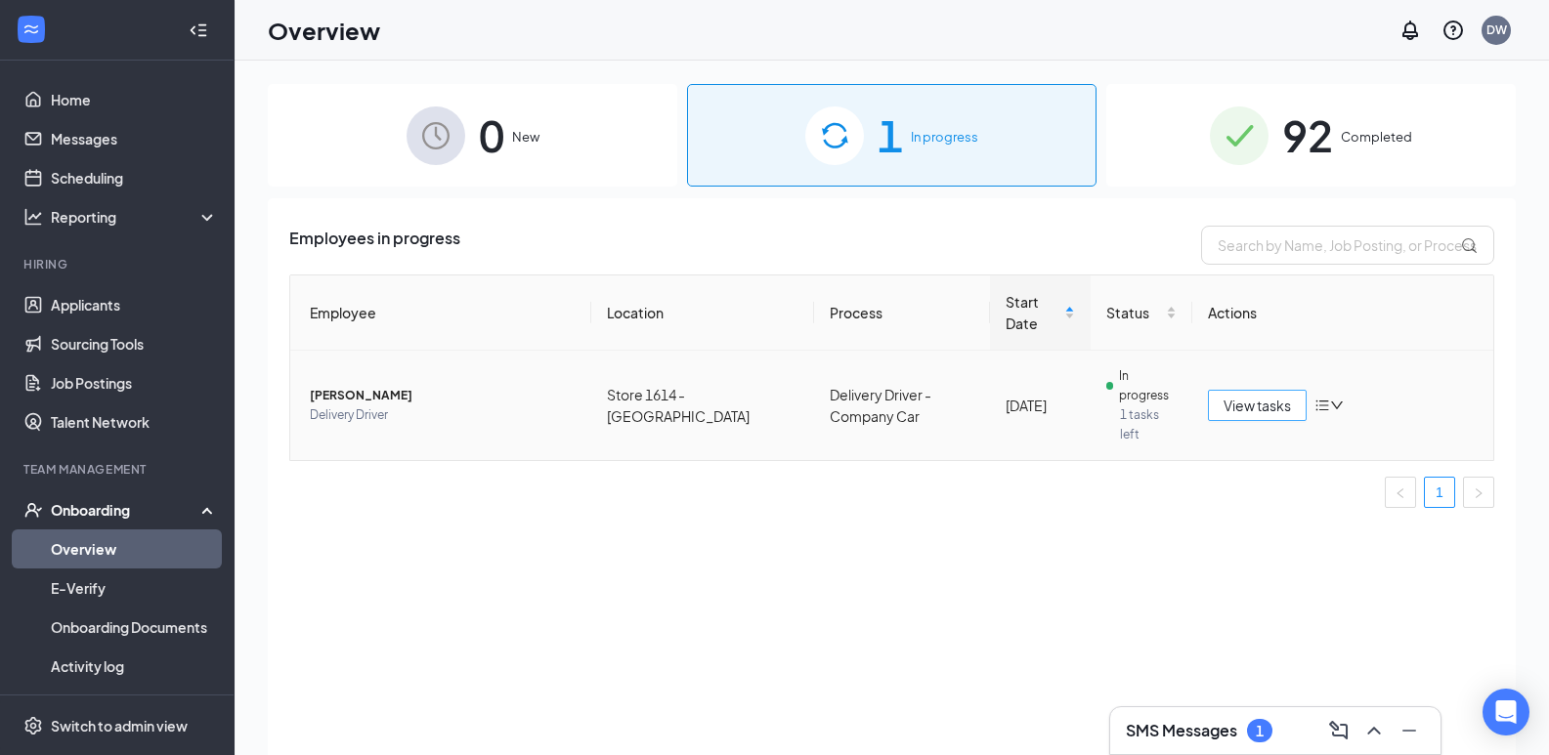
click at [1251, 395] on span "View tasks" at bounding box center [1256, 405] width 67 height 21
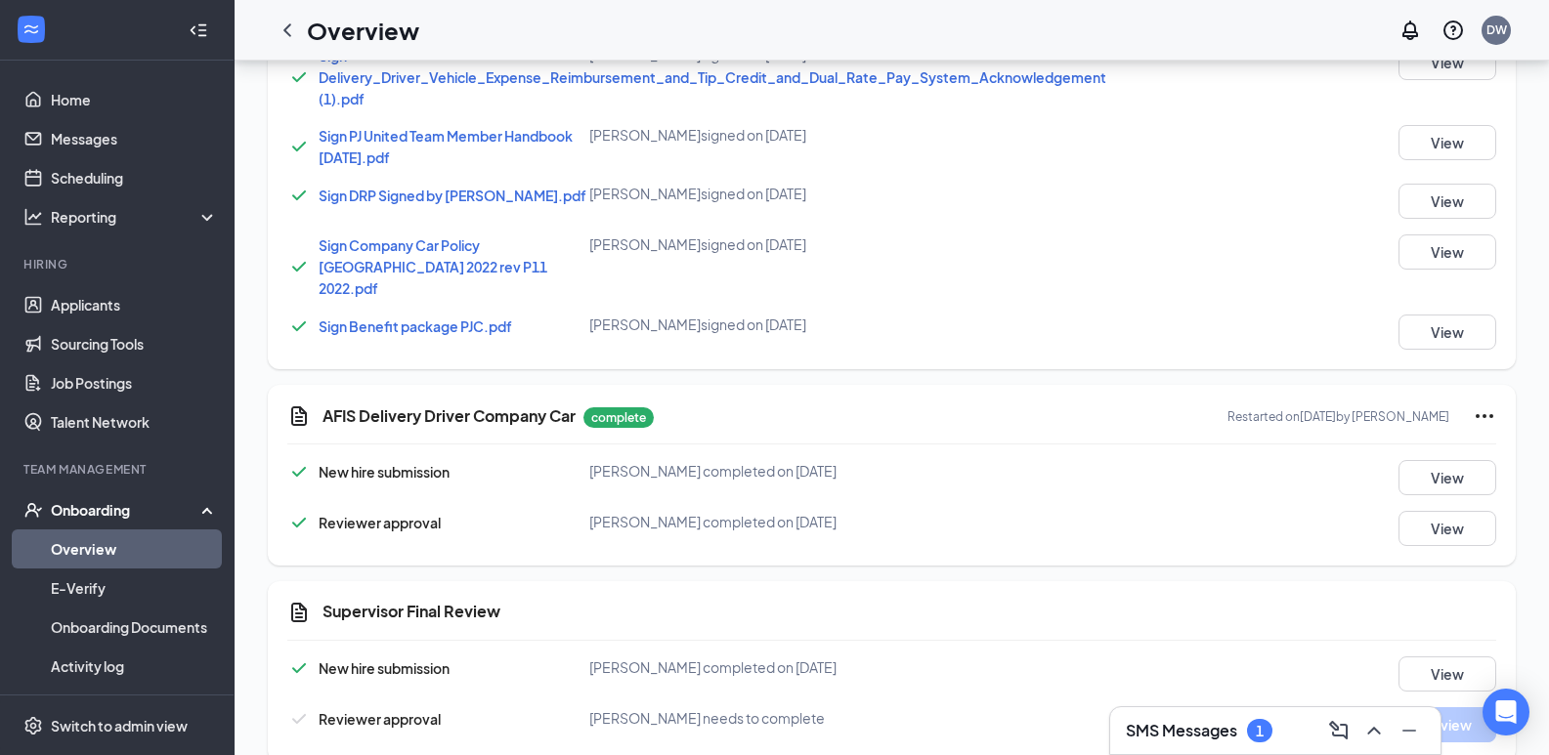
scroll to position [1969, 0]
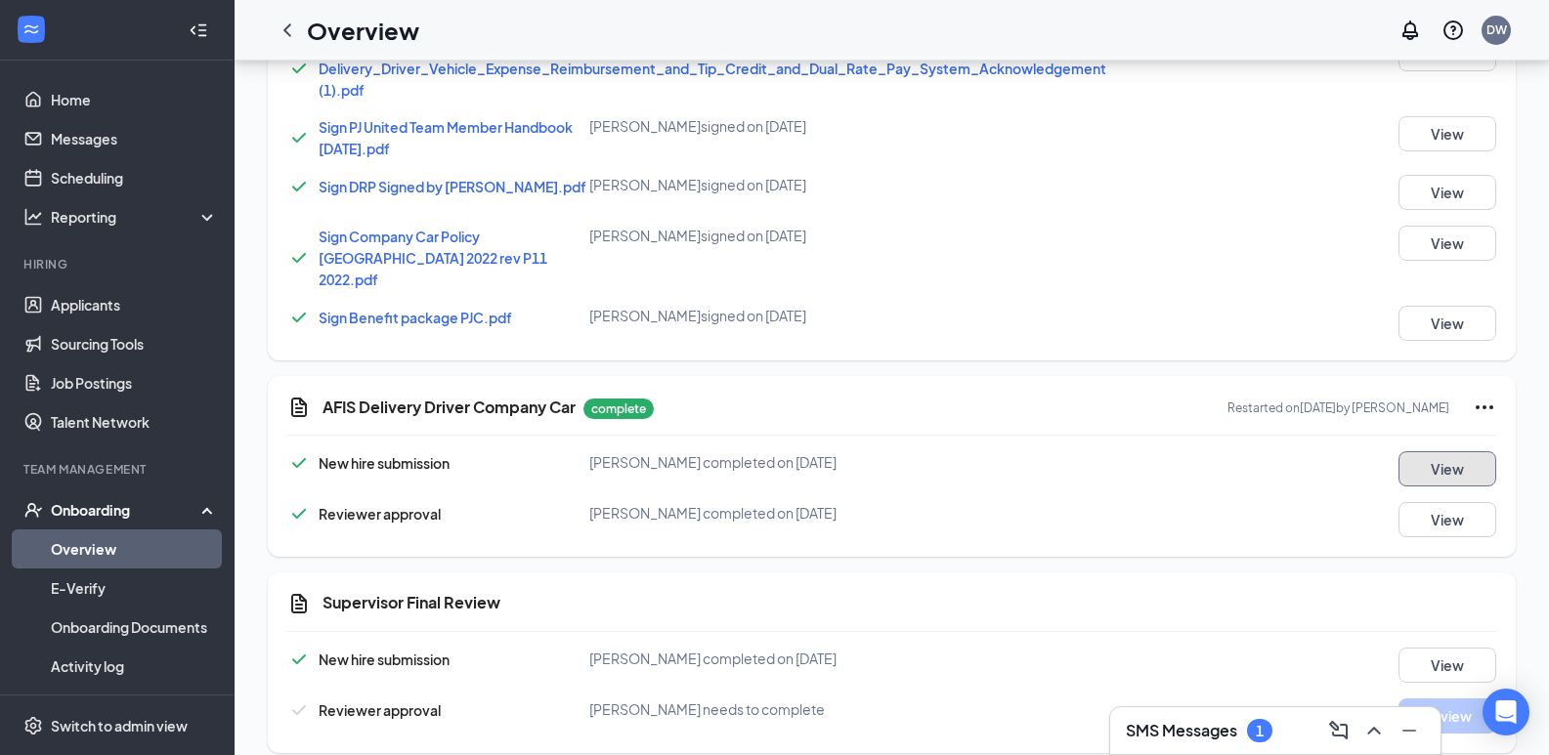
click at [1441, 452] on button "View" at bounding box center [1447, 468] width 98 height 35
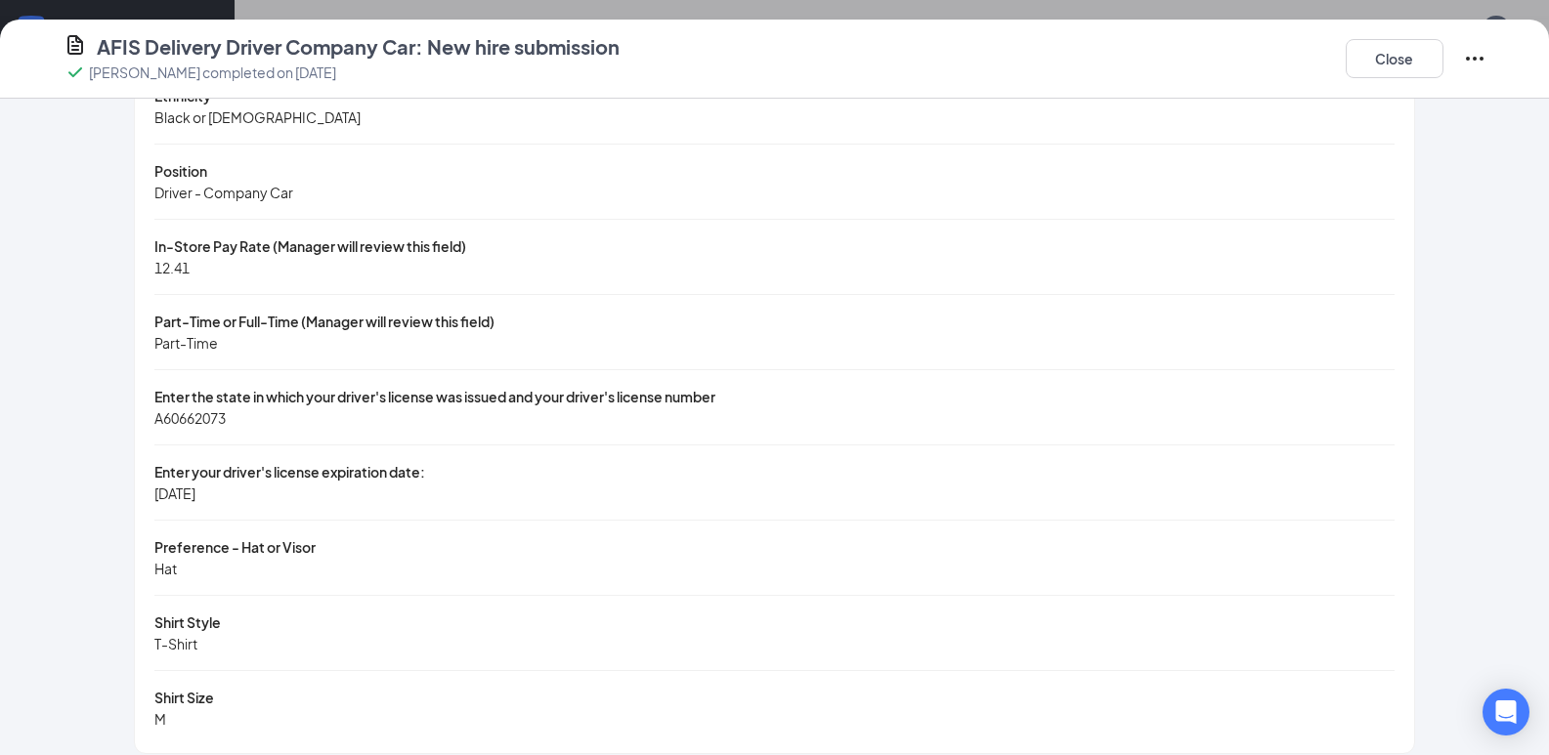
scroll to position [1093, 0]
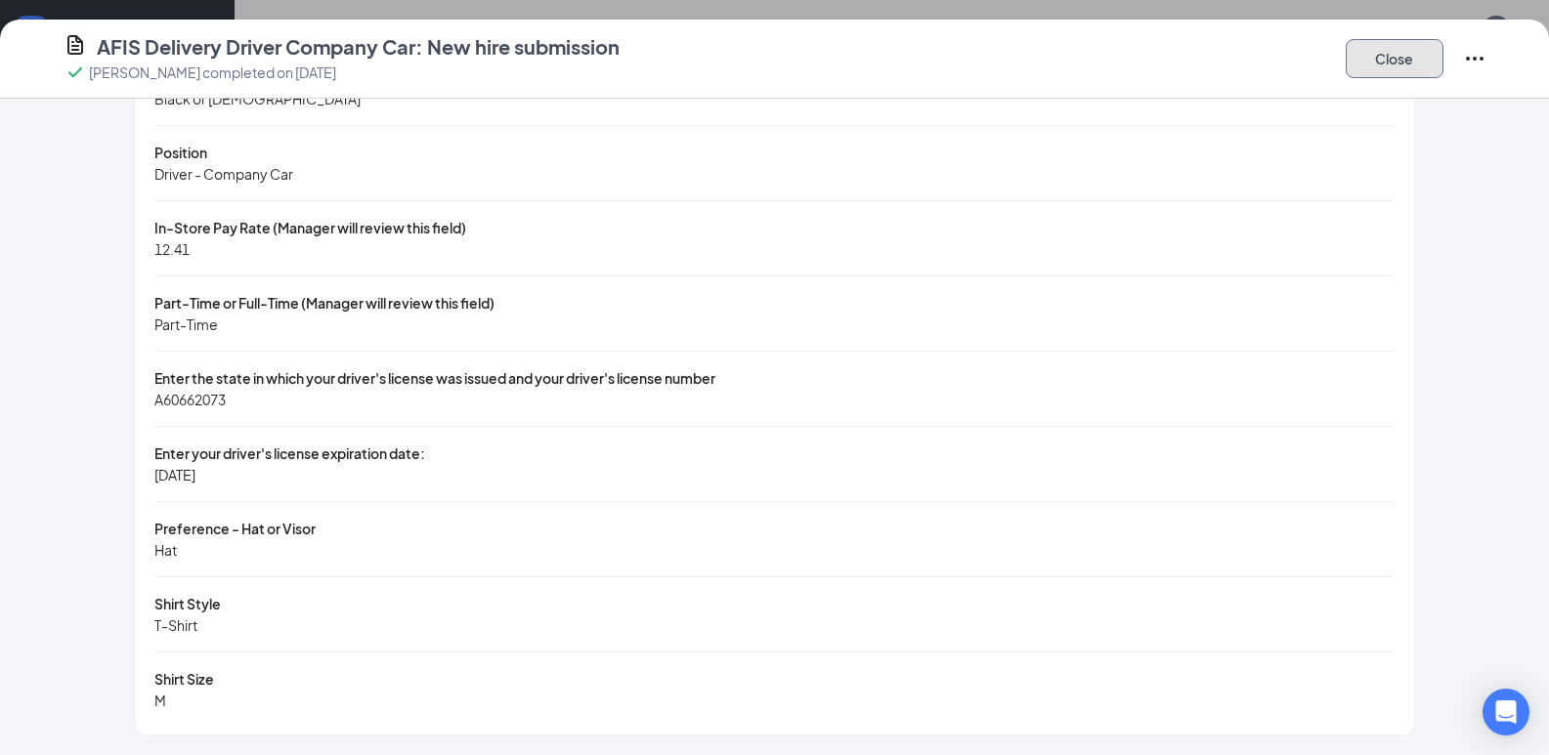
click at [1372, 67] on button "Close" at bounding box center [1394, 58] width 98 height 39
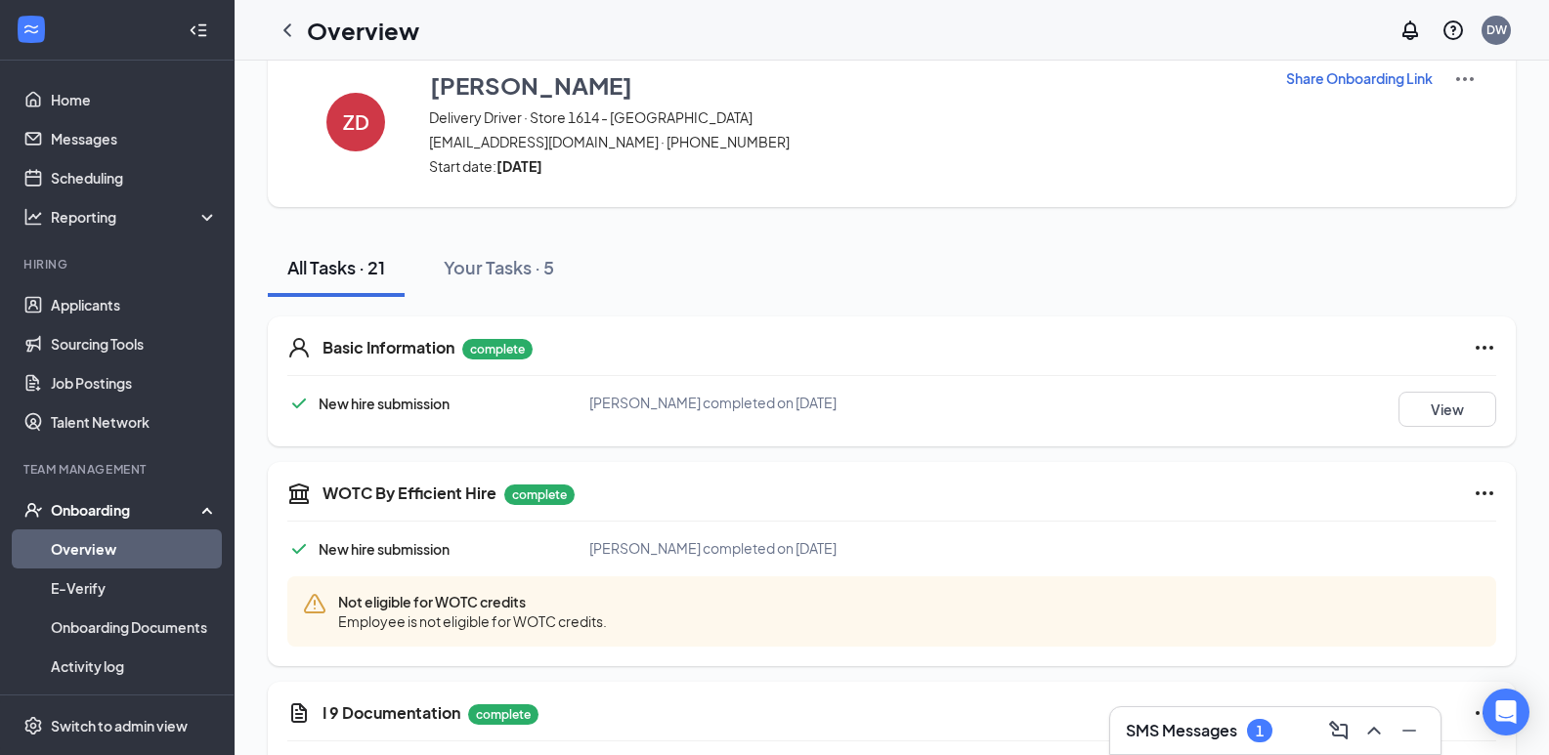
scroll to position [0, 0]
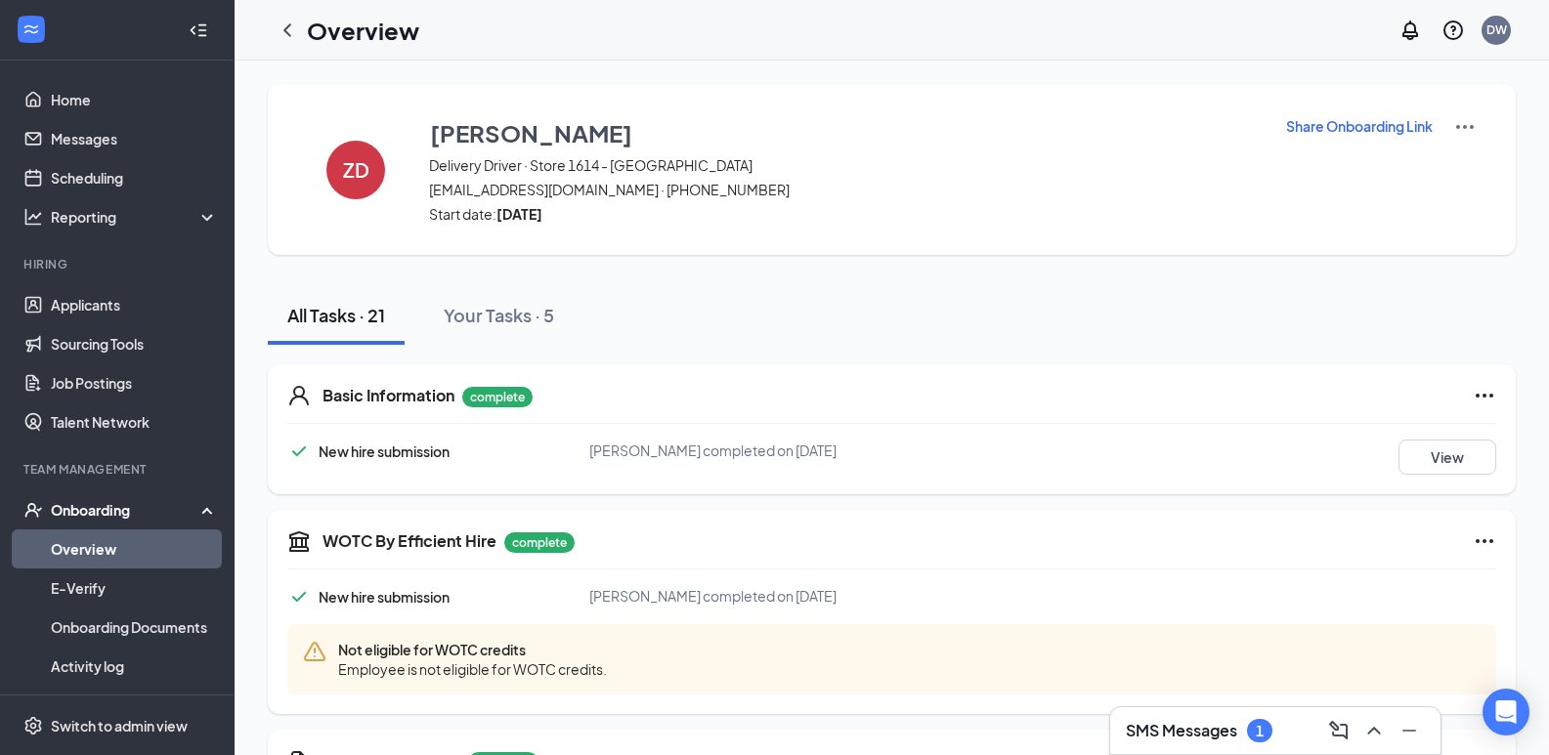
click at [87, 547] on link "Overview" at bounding box center [134, 549] width 167 height 39
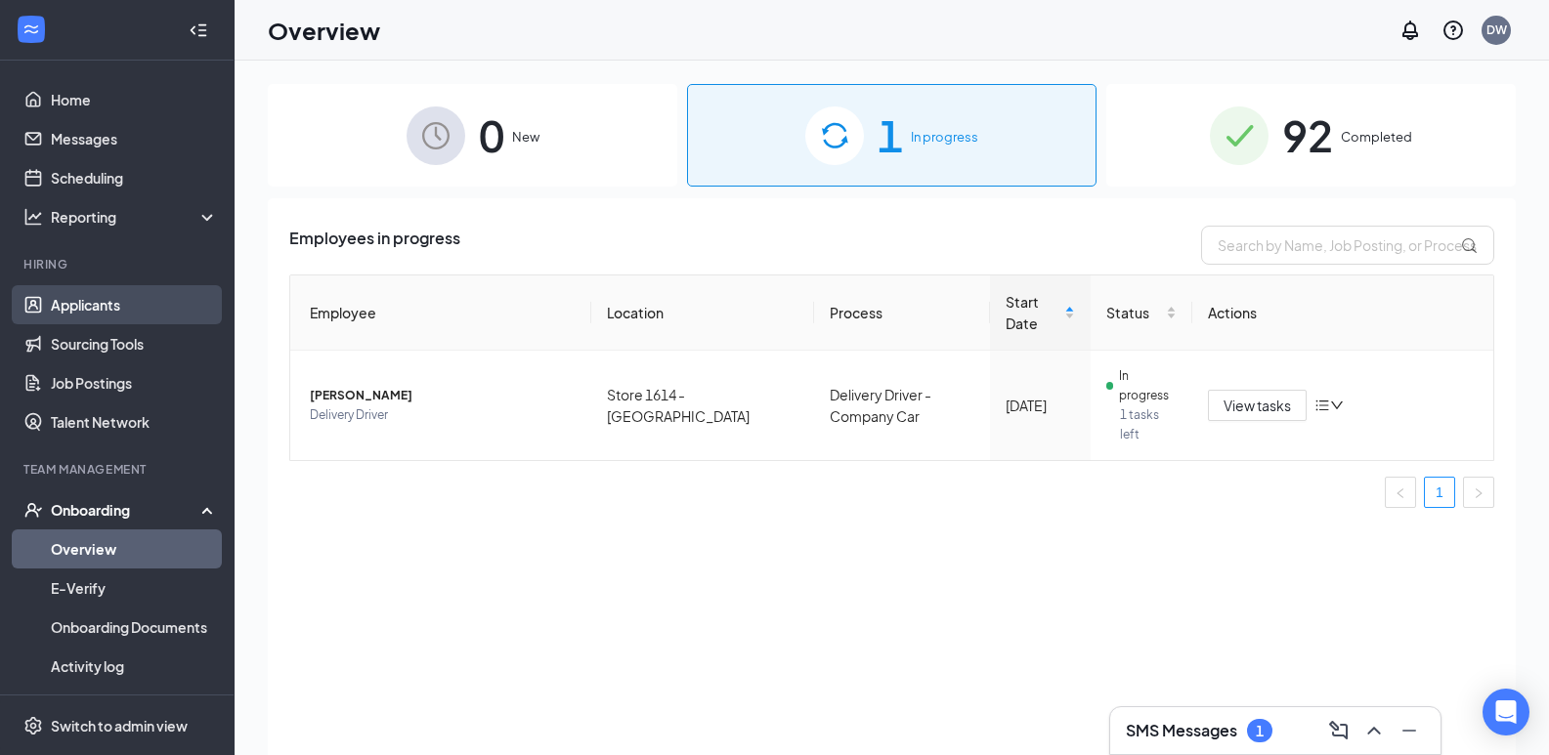
click at [156, 308] on link "Applicants" at bounding box center [134, 304] width 167 height 39
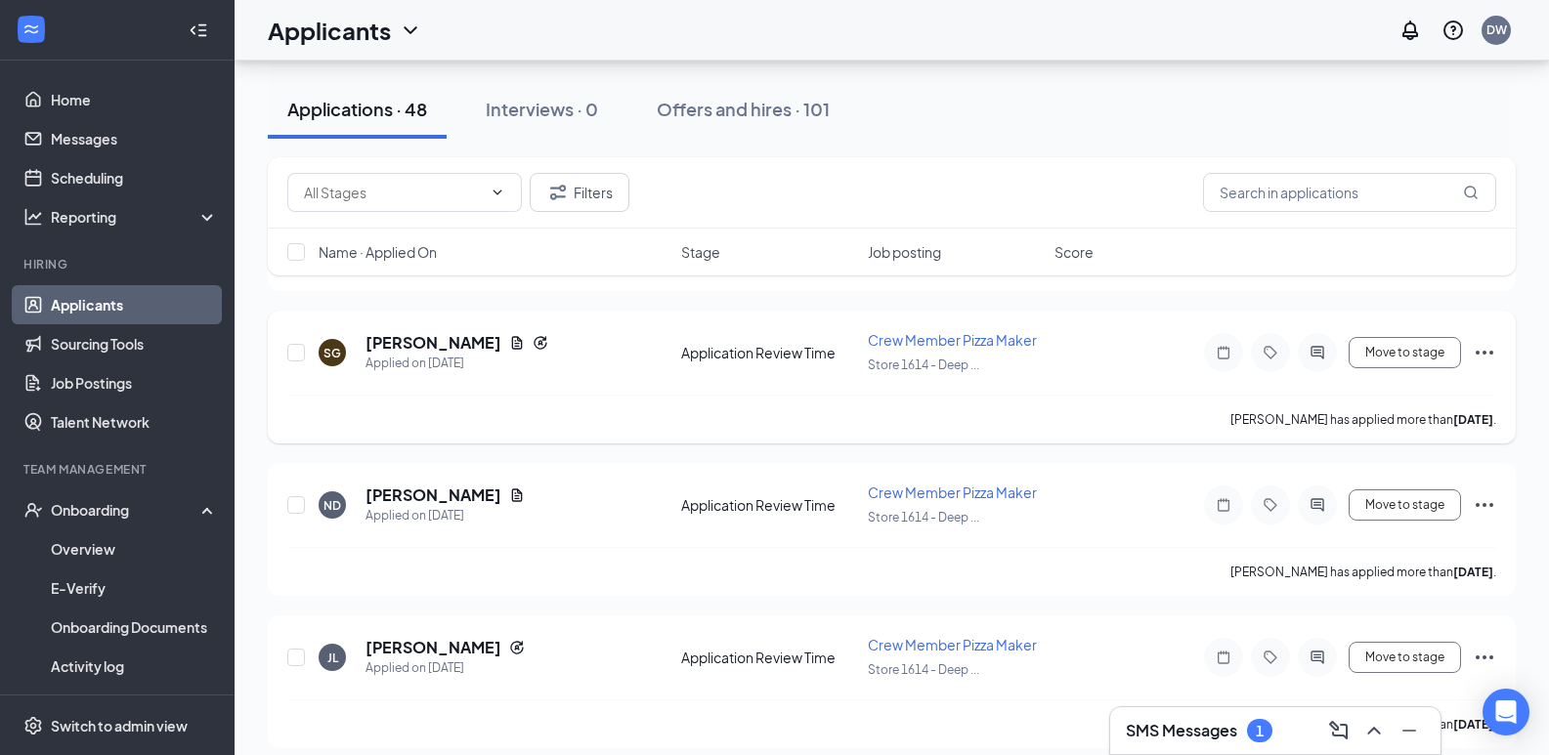
scroll to position [195, 0]
